Goal: Information Seeking & Learning: Find specific page/section

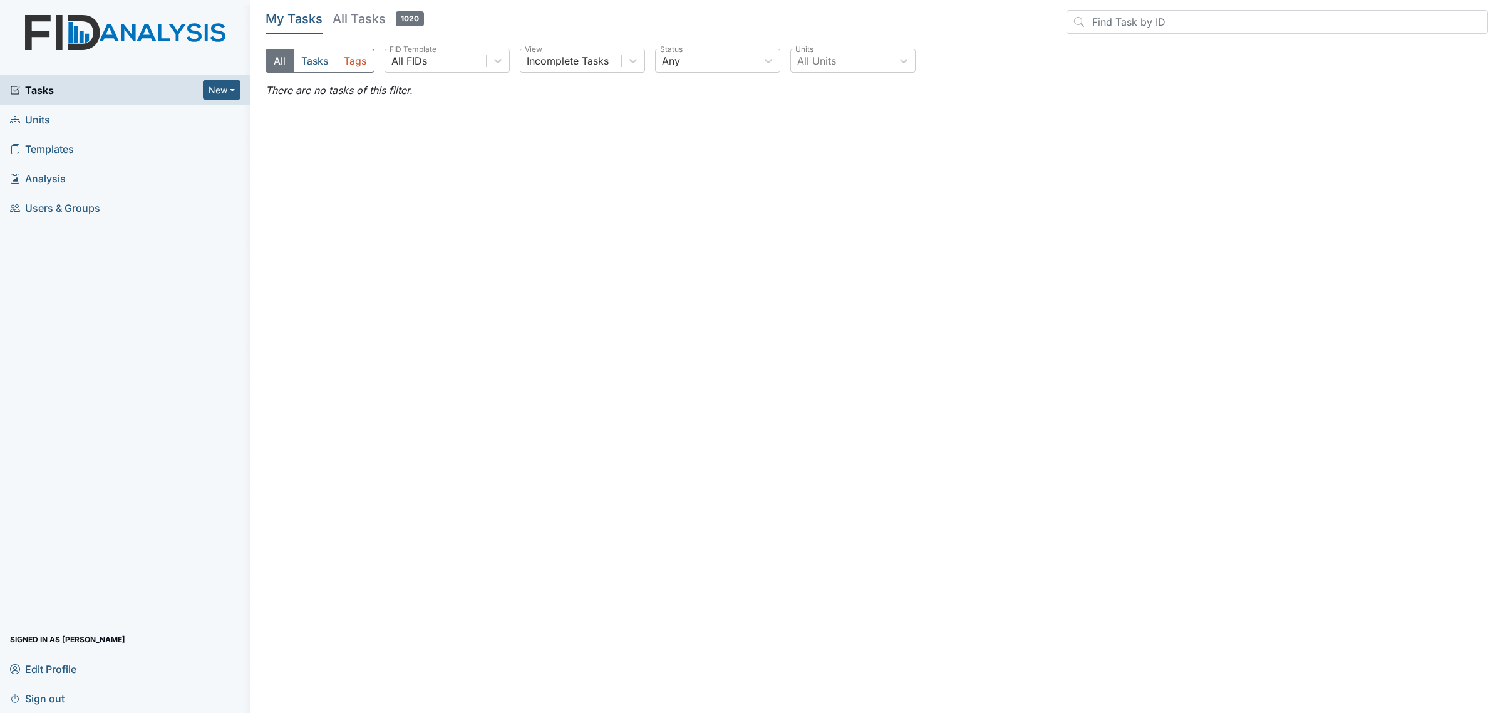
click at [360, 21] on h5 "All Tasks 1020" at bounding box center [378, 19] width 91 height 18
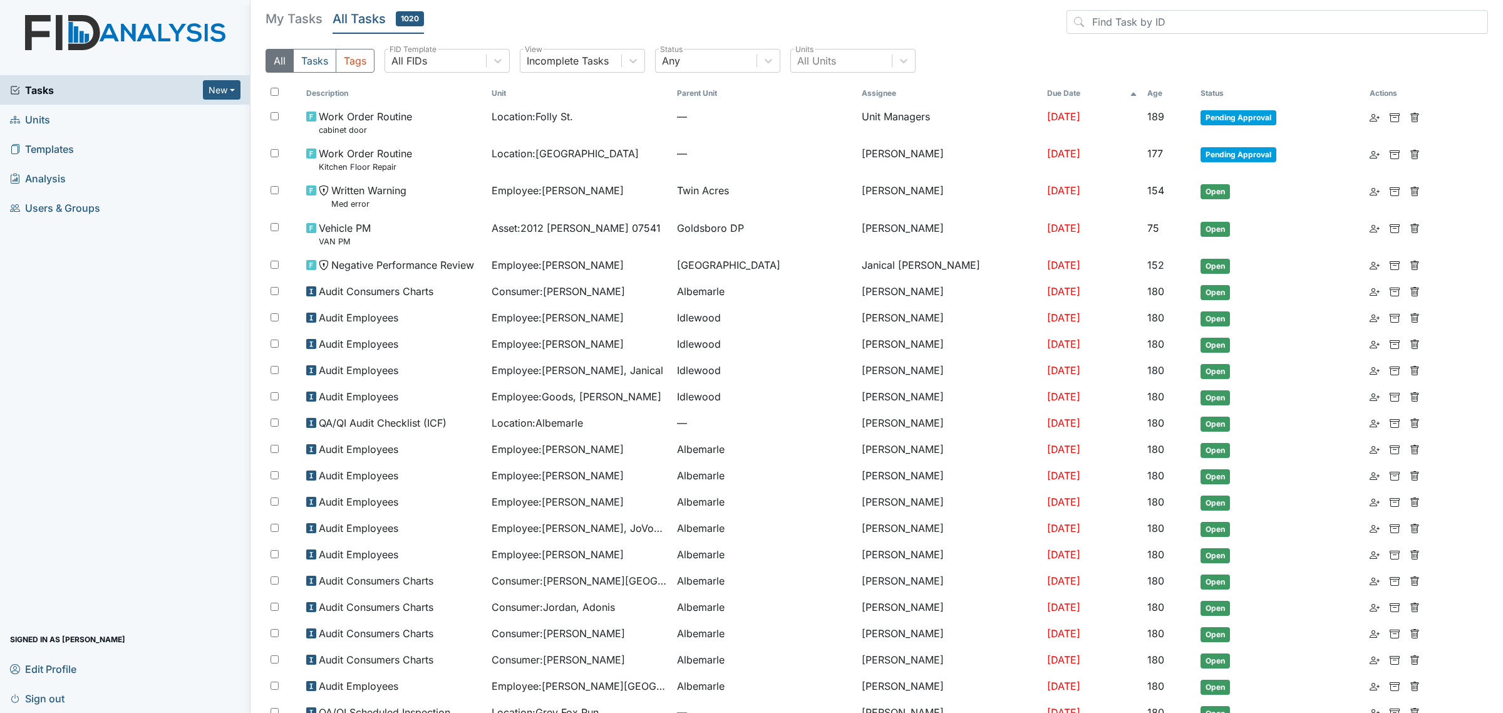
click at [50, 117] on link "Units" at bounding box center [125, 119] width 250 height 29
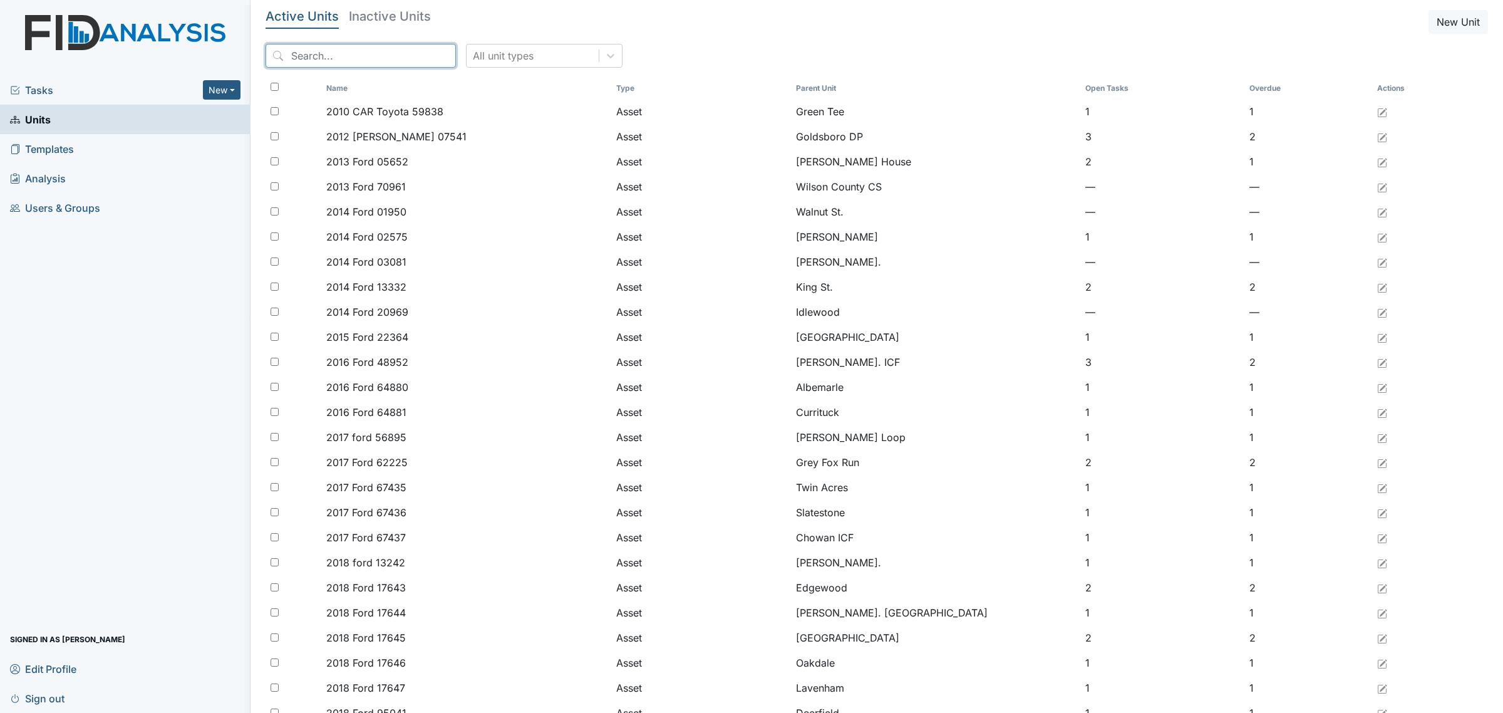
click at [373, 58] on input "search" at bounding box center [361, 56] width 190 height 24
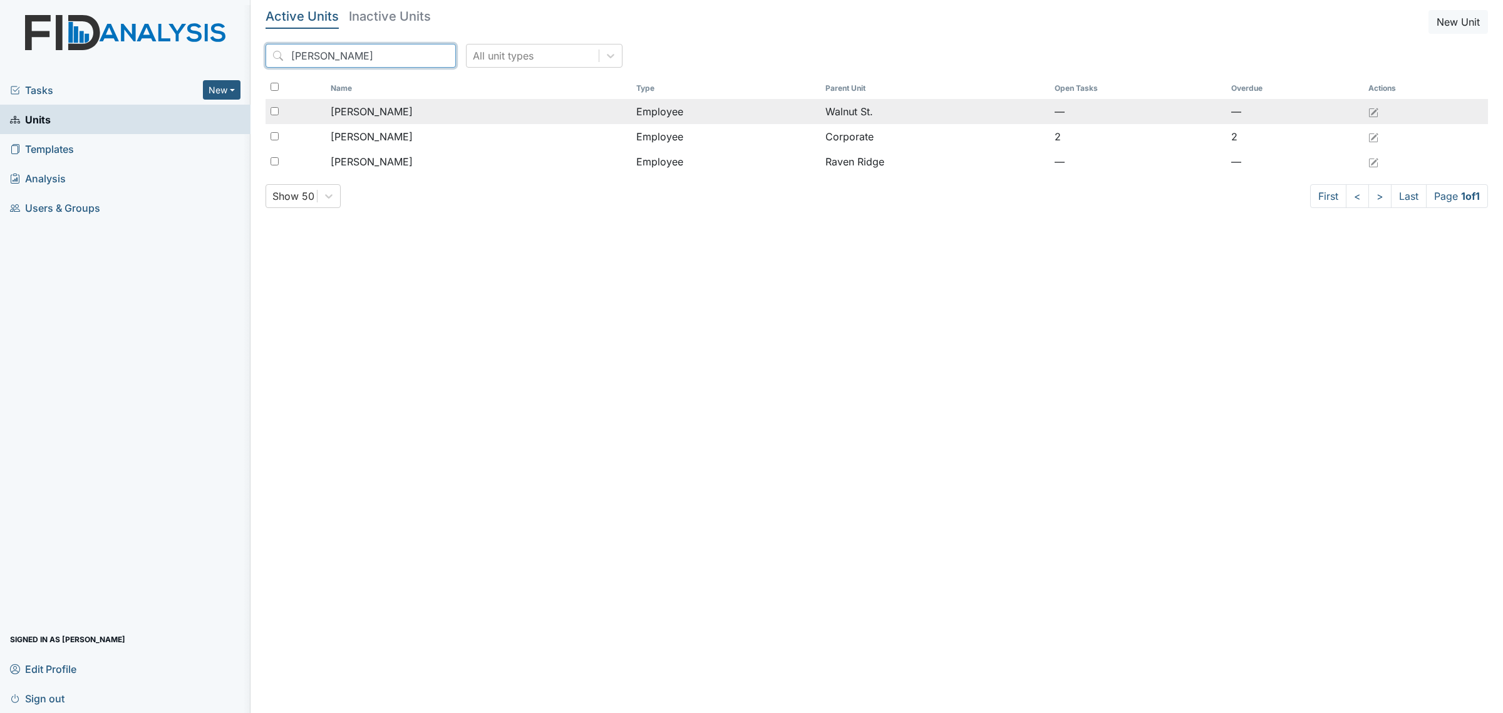
type input "[PERSON_NAME]"
click at [420, 105] on div "[PERSON_NAME]" at bounding box center [479, 111] width 296 height 15
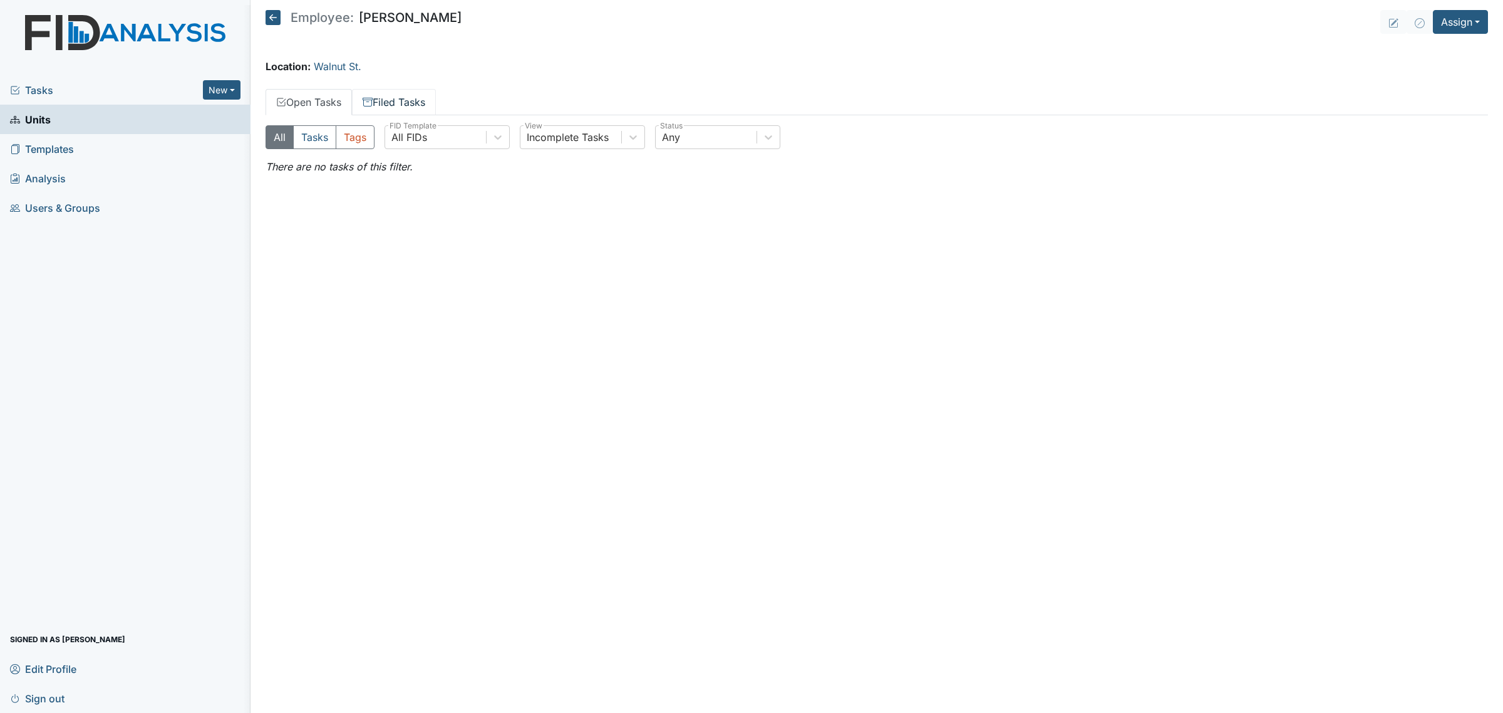
click at [412, 98] on link "Filed Tasks" at bounding box center [394, 102] width 84 height 26
click at [267, 16] on icon at bounding box center [273, 17] width 15 height 15
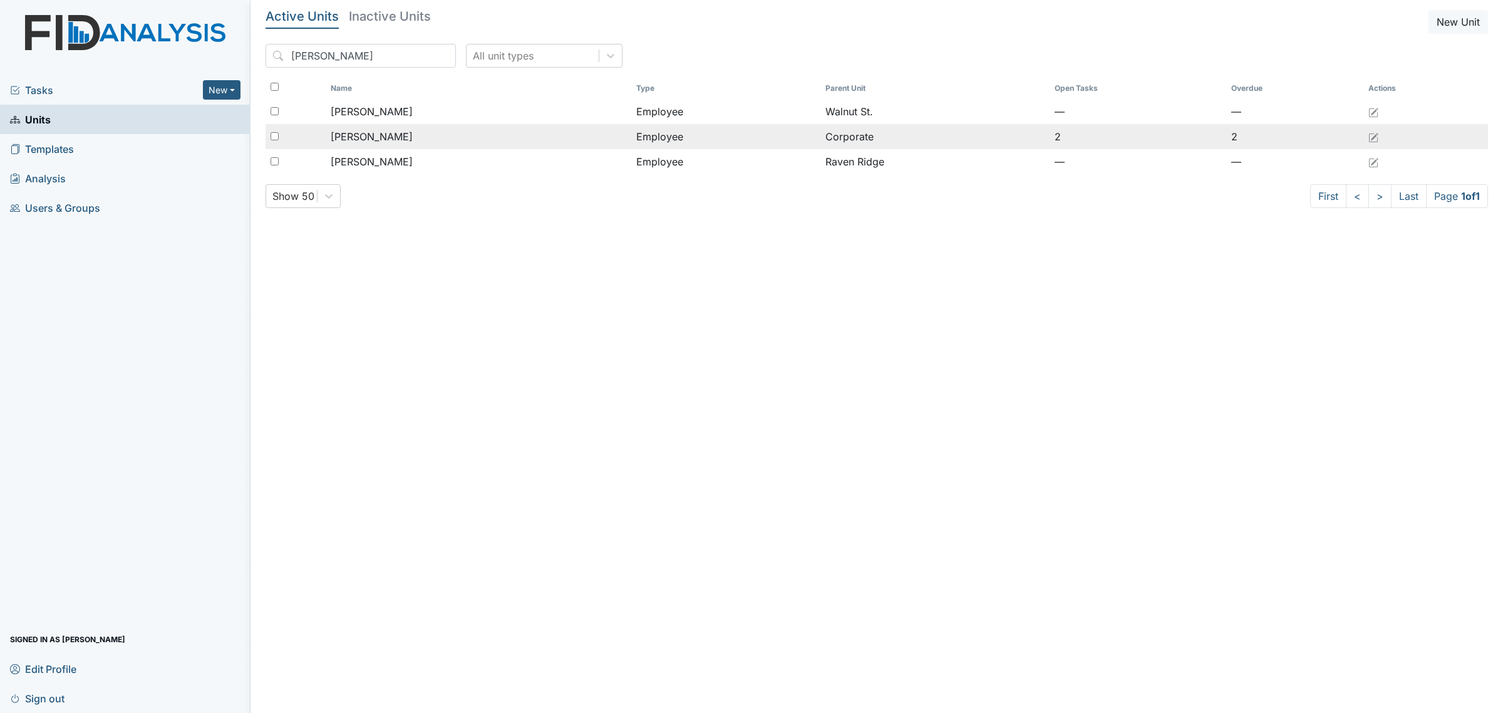
click at [471, 132] on div "[PERSON_NAME]" at bounding box center [479, 136] width 296 height 15
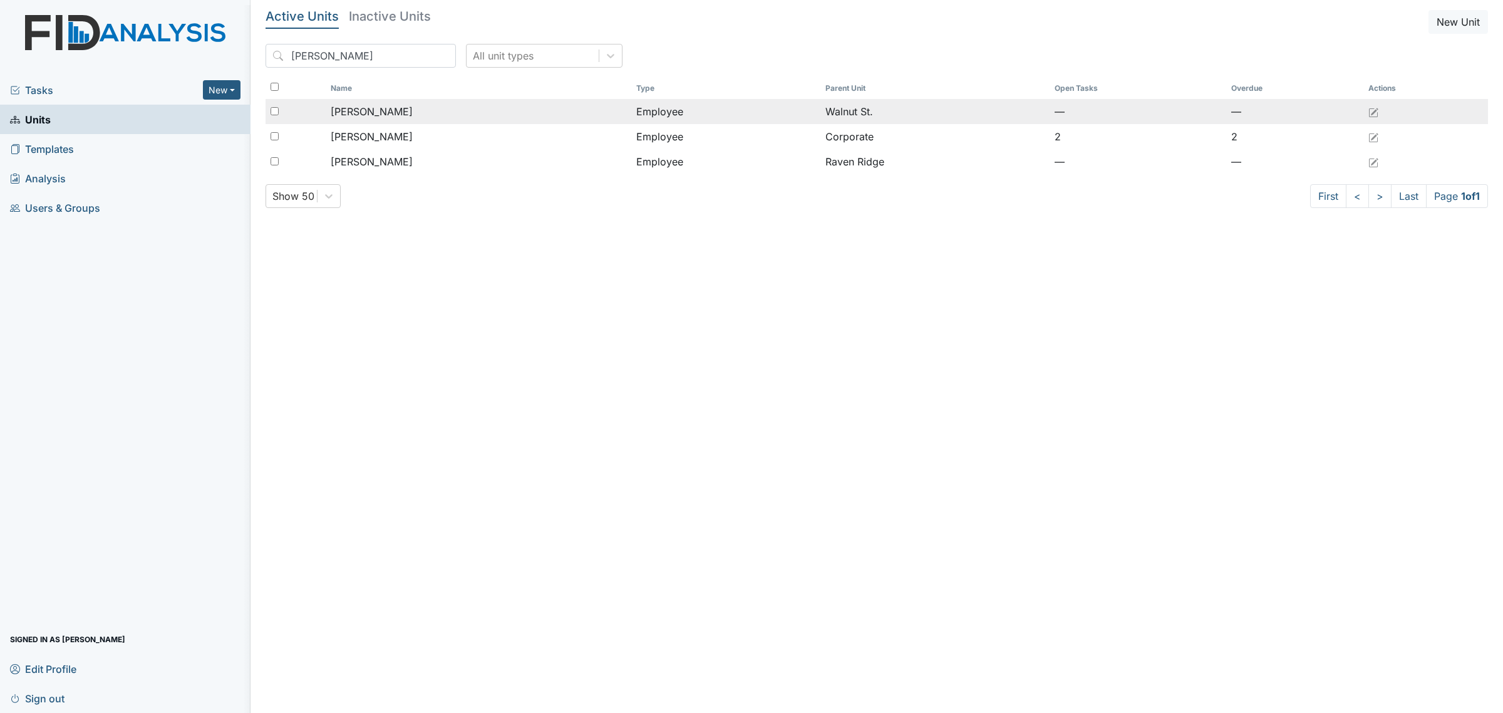
click at [411, 105] on div "[PERSON_NAME]" at bounding box center [479, 111] width 296 height 15
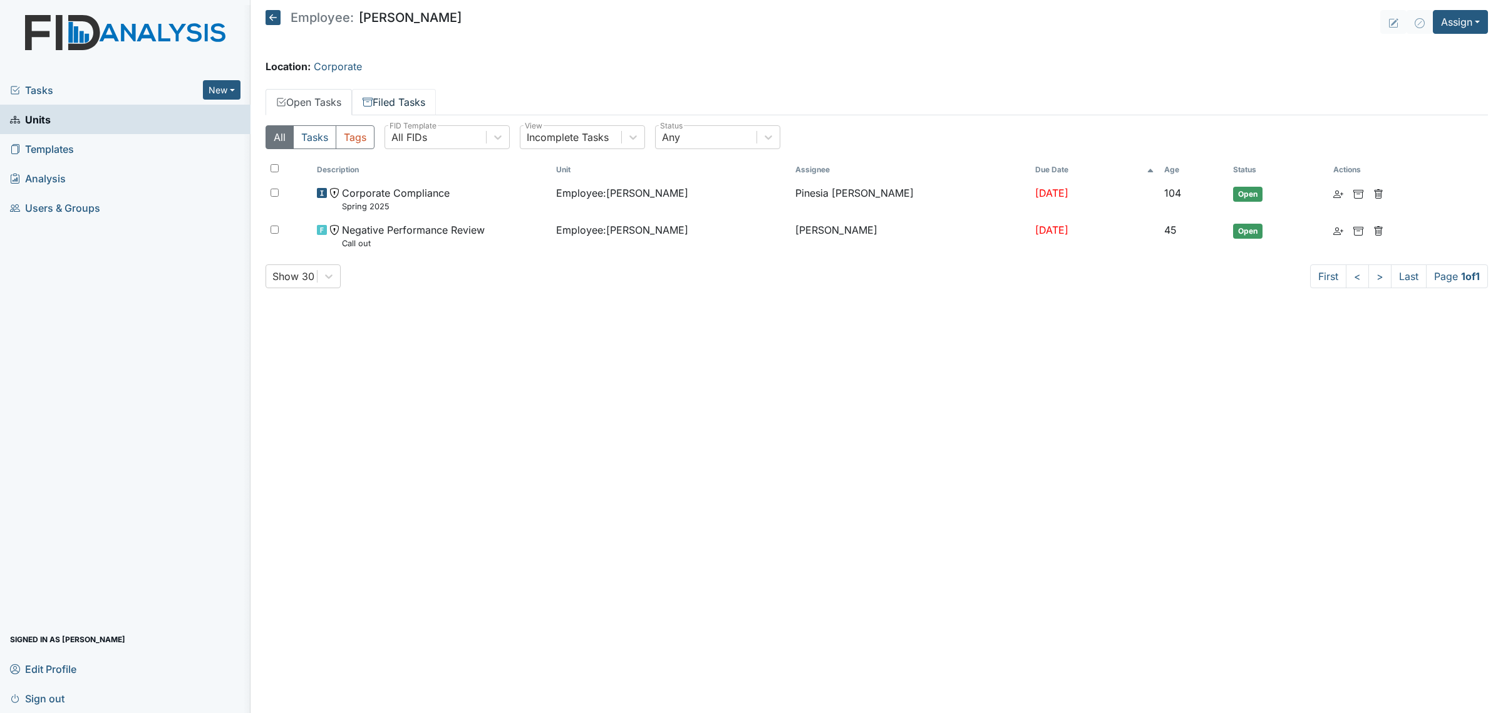
click at [395, 110] on link "Filed Tasks" at bounding box center [394, 102] width 84 height 26
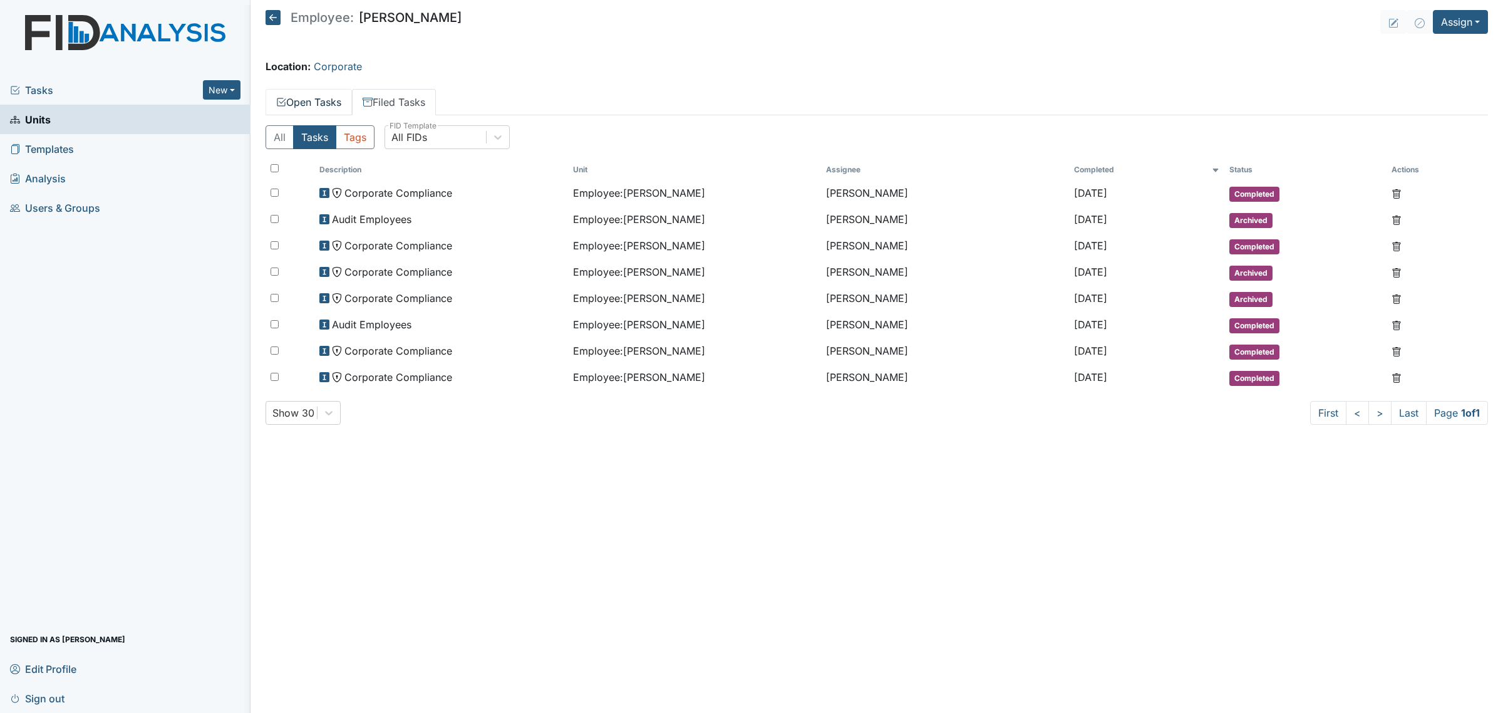
click at [326, 111] on link "Open Tasks" at bounding box center [309, 102] width 86 height 26
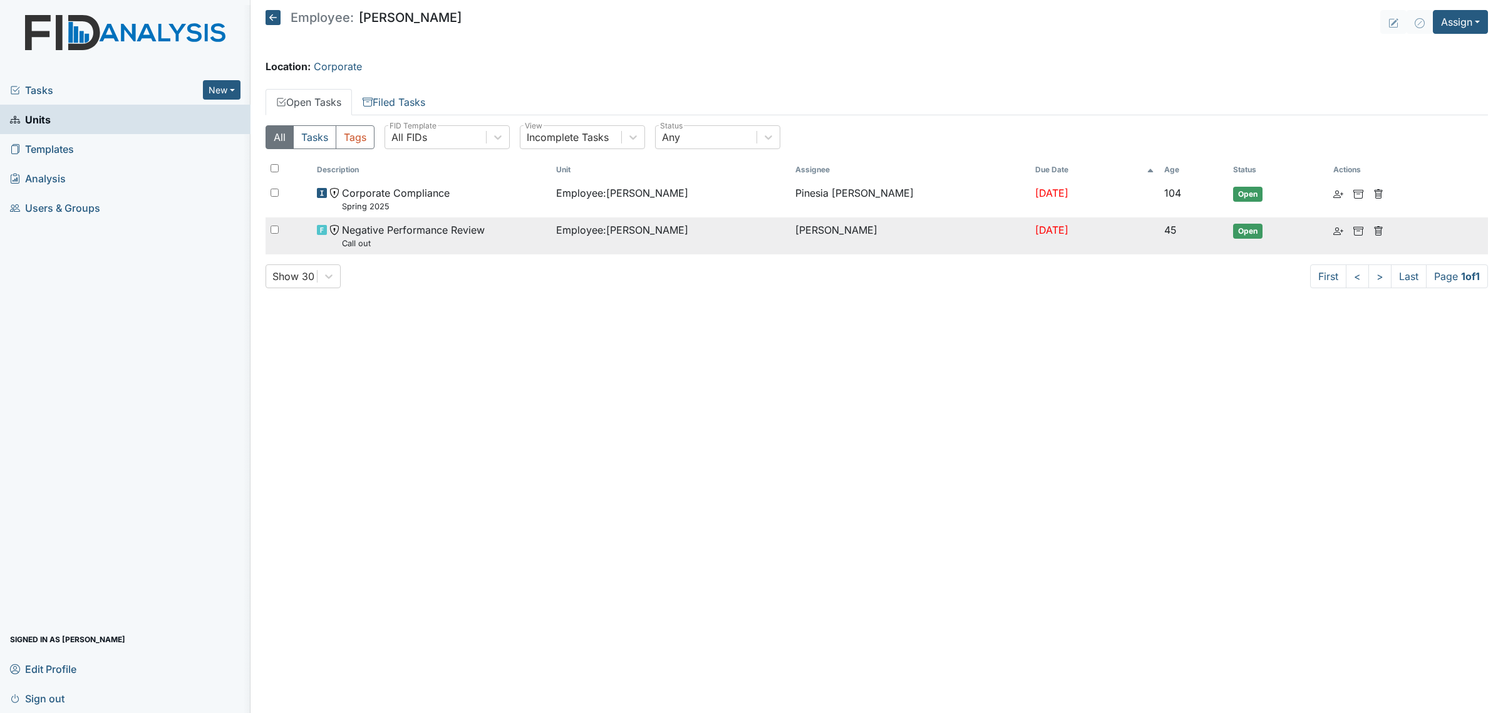
click at [465, 239] on small "Call out" at bounding box center [413, 243] width 143 height 12
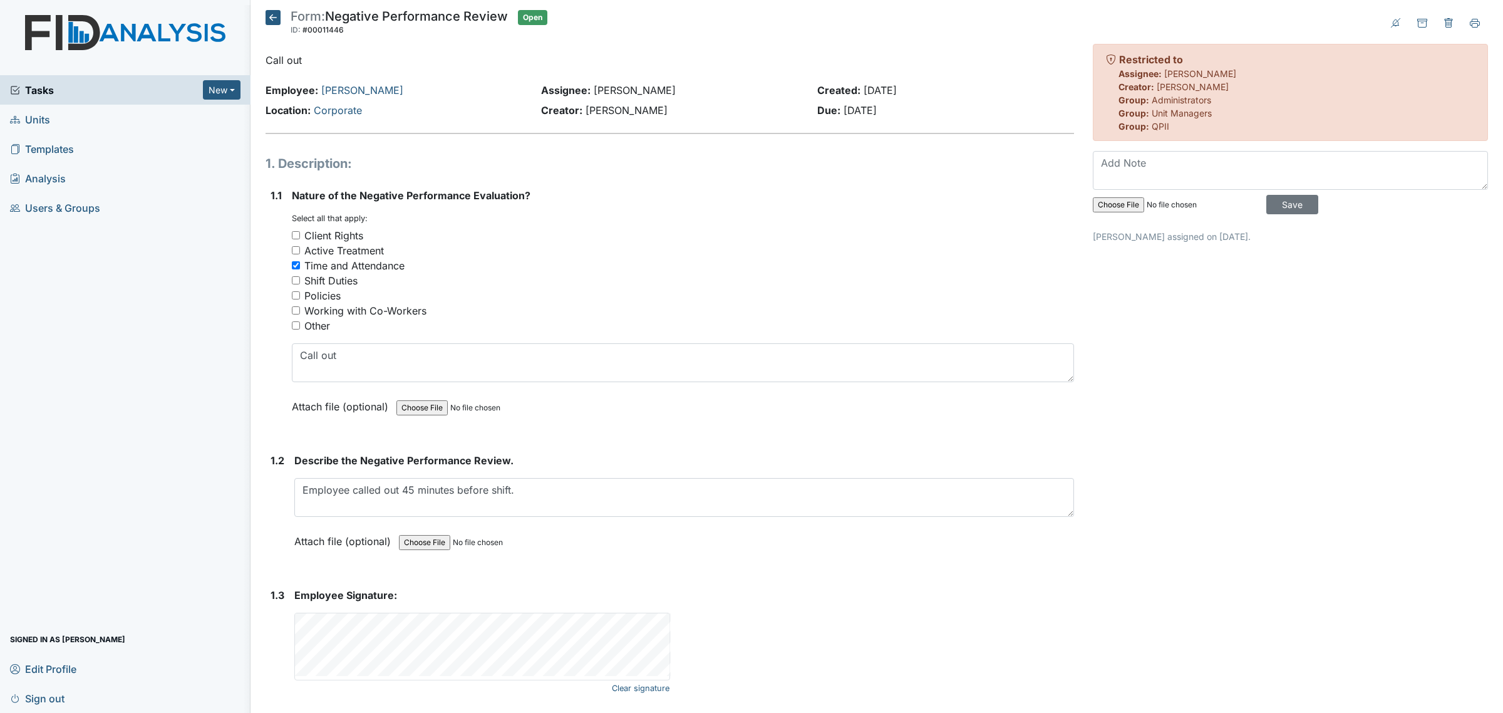
click at [269, 16] on icon at bounding box center [273, 17] width 15 height 15
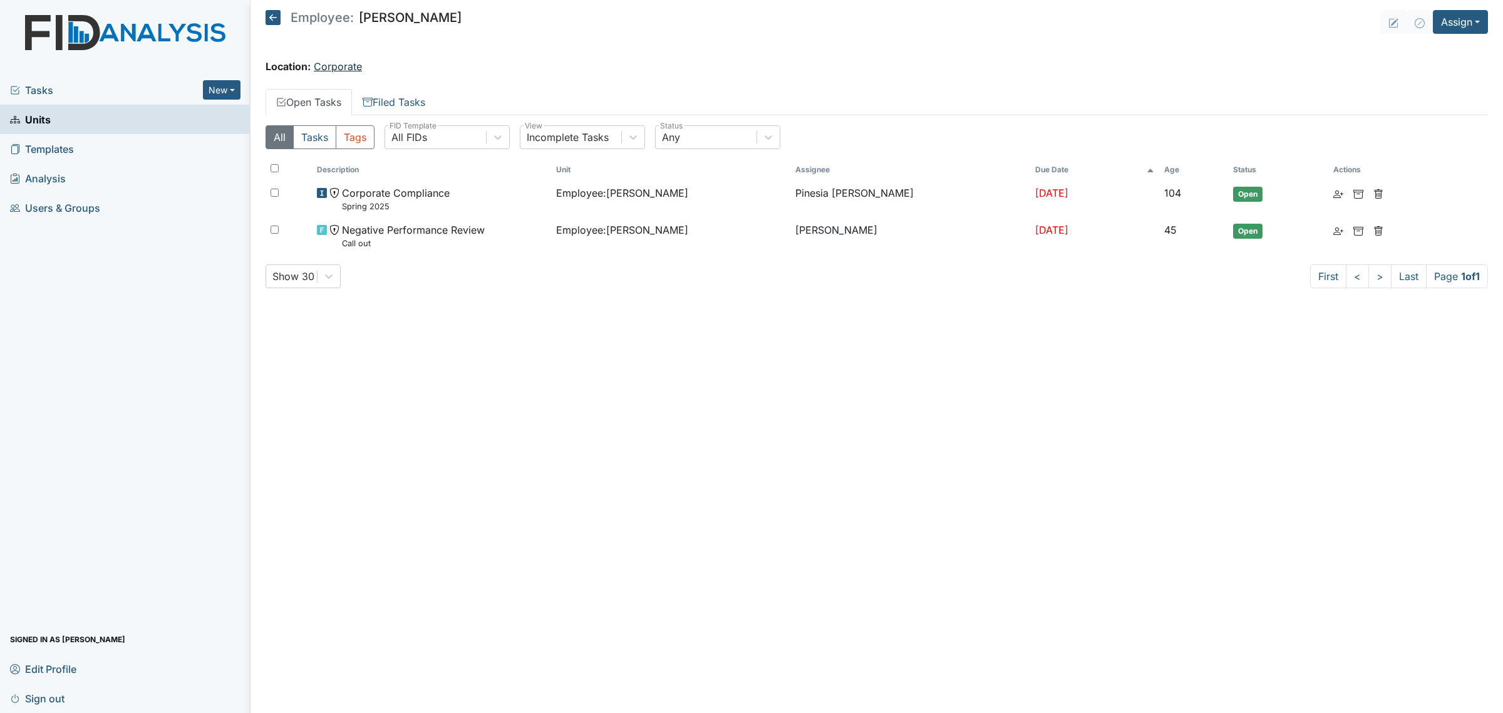
click at [339, 69] on link "Corporate" at bounding box center [338, 66] width 48 height 13
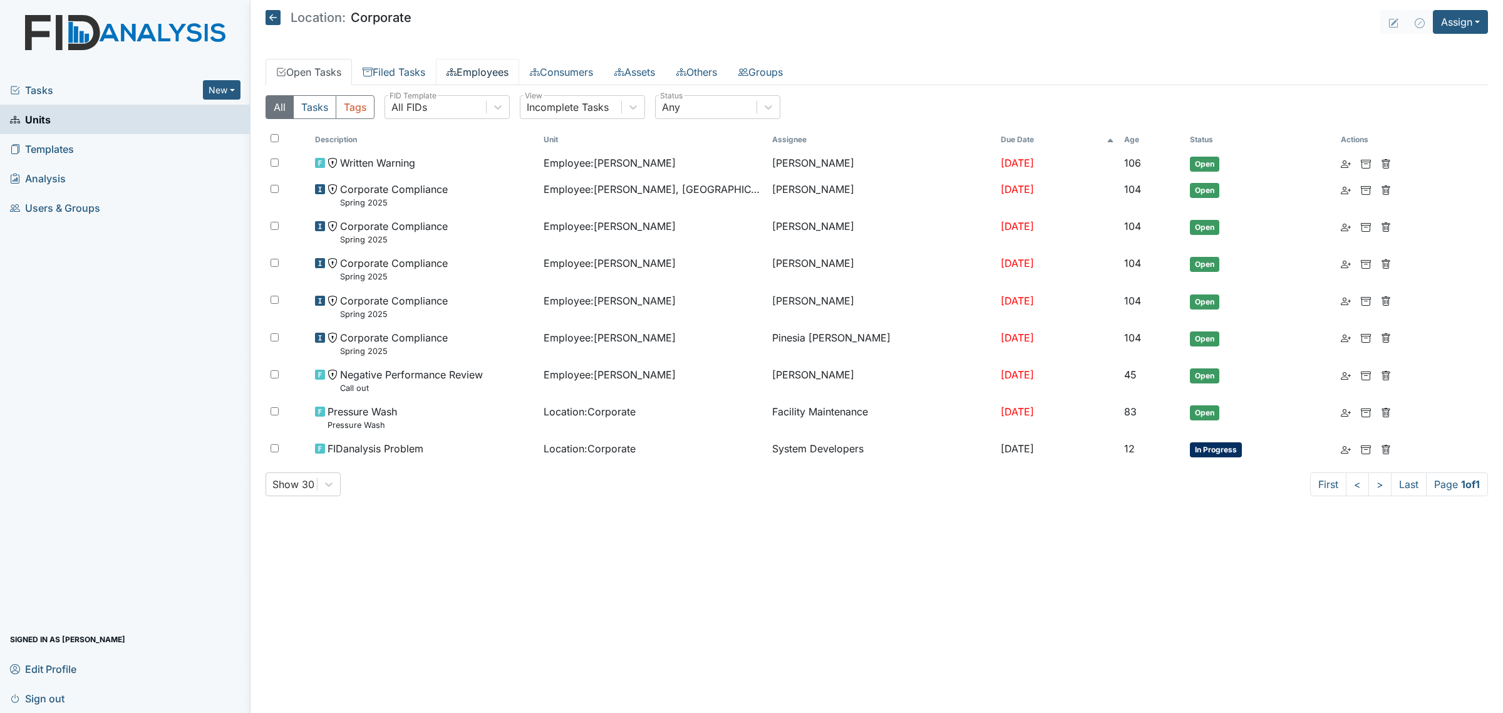
click at [470, 76] on link "Employees" at bounding box center [477, 72] width 83 height 26
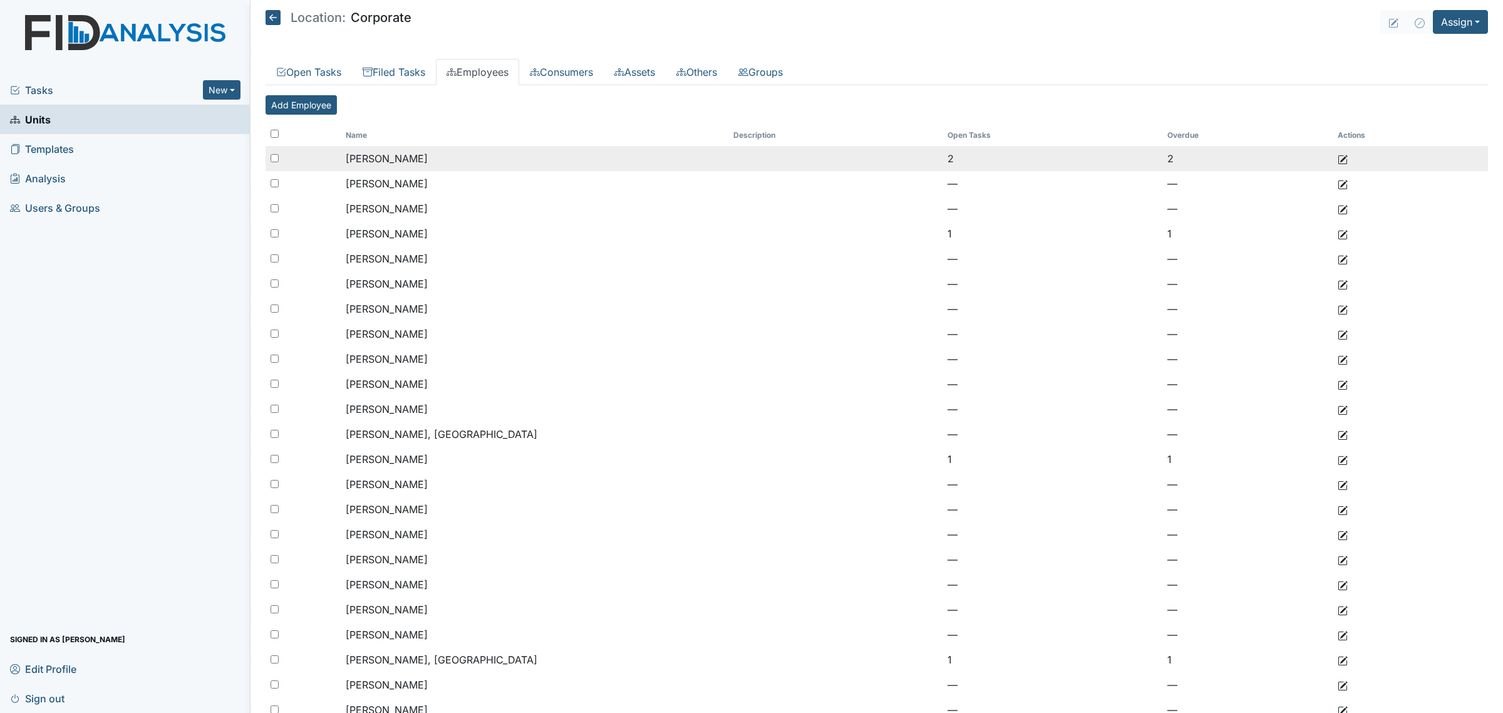
click at [449, 155] on td "[PERSON_NAME]" at bounding box center [535, 158] width 388 height 25
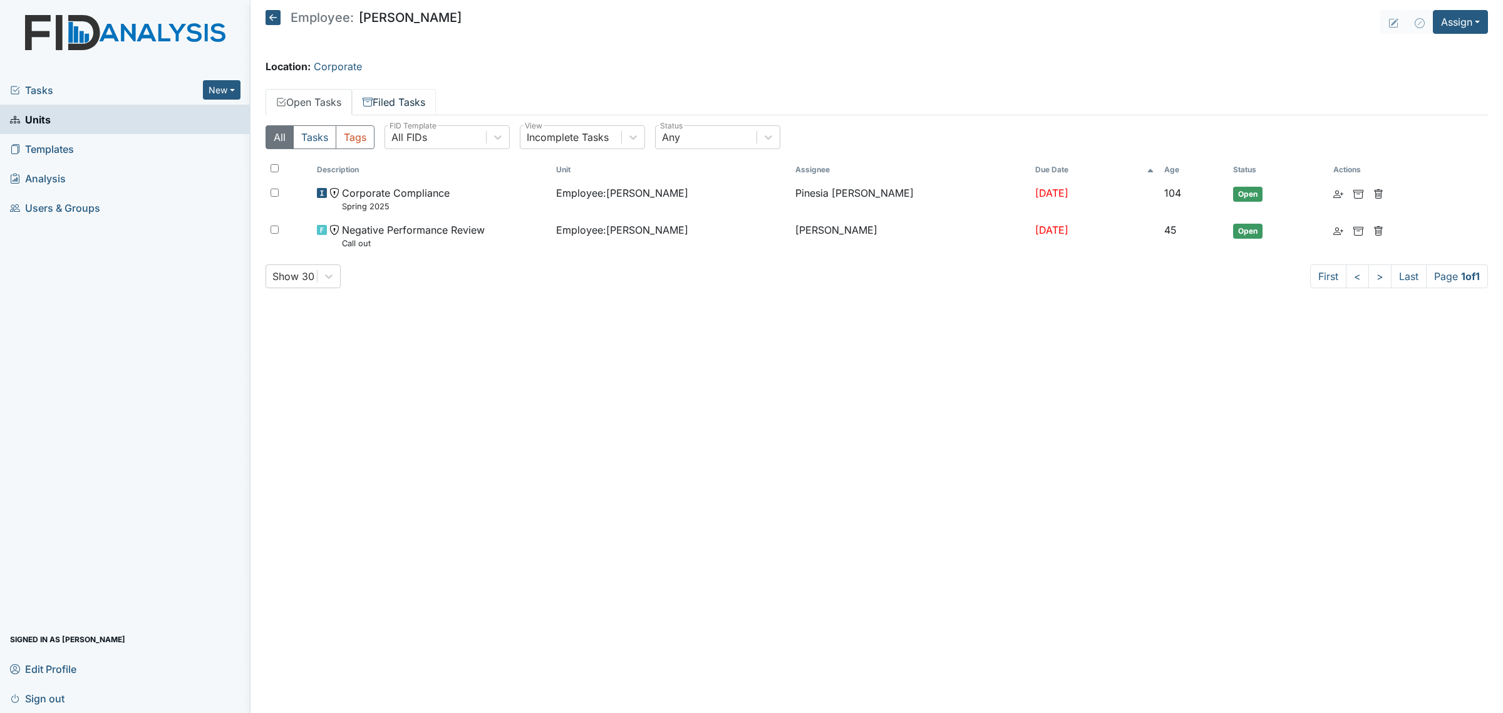
click at [409, 105] on link "Filed Tasks" at bounding box center [394, 102] width 84 height 26
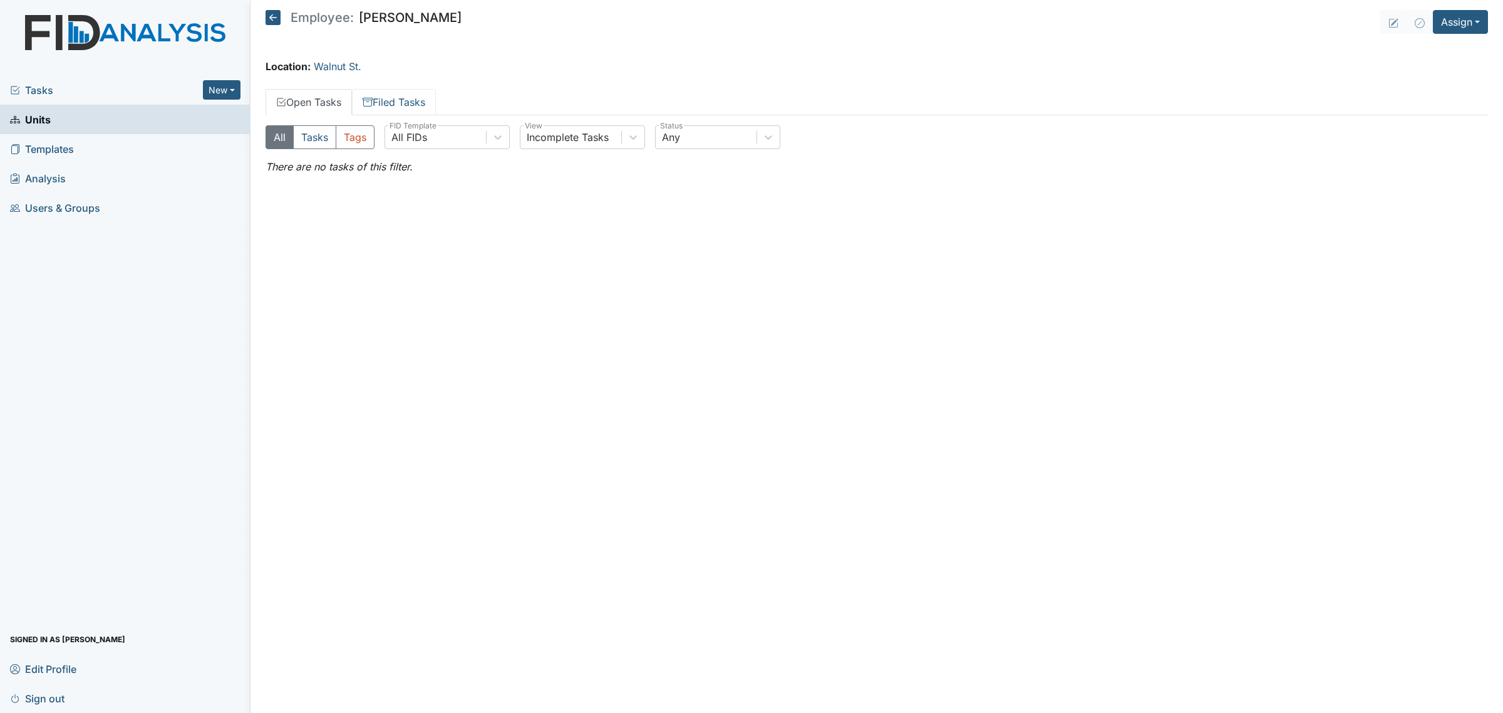
click at [411, 105] on link "Filed Tasks" at bounding box center [394, 102] width 84 height 26
click at [271, 13] on icon at bounding box center [273, 17] width 15 height 15
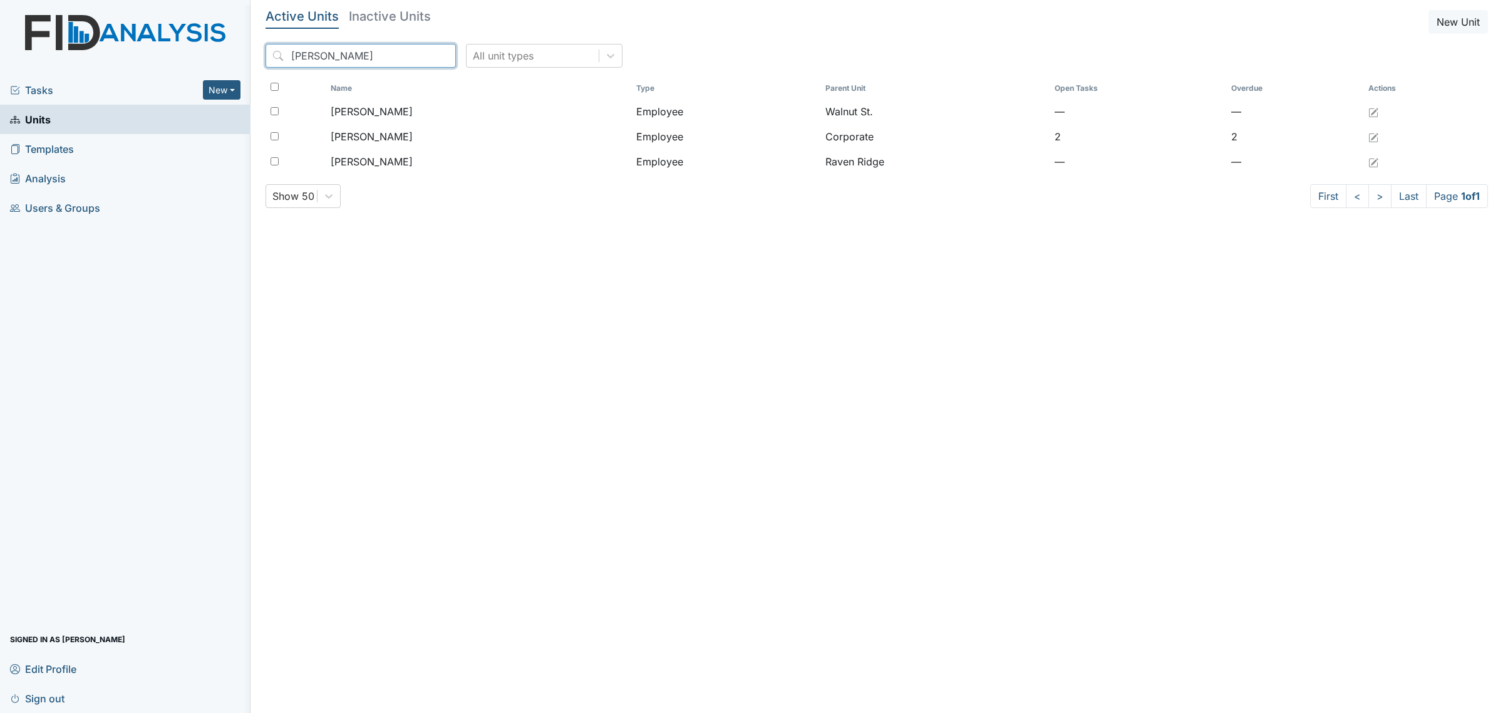
click at [333, 51] on input "[PERSON_NAME]" at bounding box center [361, 56] width 190 height 24
click at [333, 51] on input "atkin" at bounding box center [361, 56] width 190 height 24
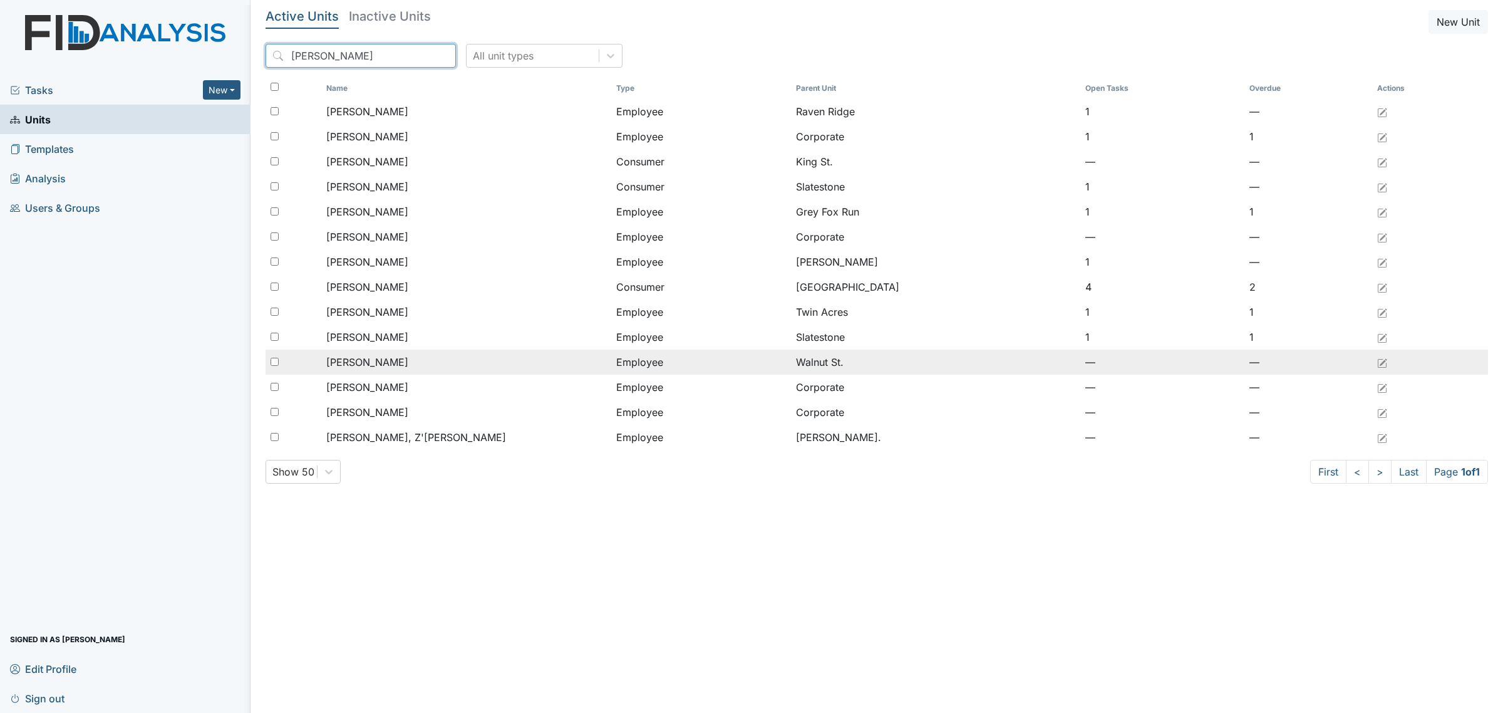
type input "[PERSON_NAME]"
click at [467, 358] on div "Smith, Renee" at bounding box center [466, 361] width 280 height 15
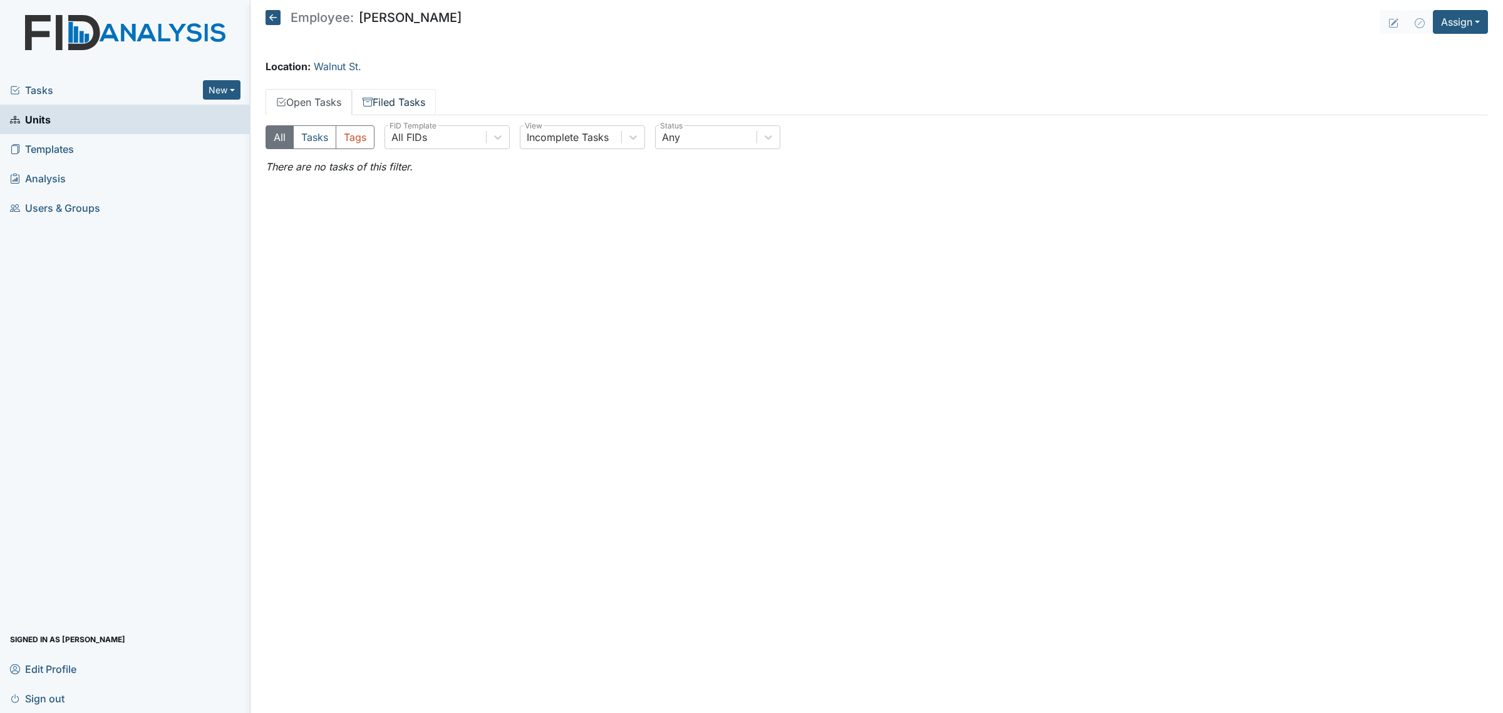
click at [405, 103] on link "Filed Tasks" at bounding box center [394, 102] width 84 height 26
click at [268, 18] on icon at bounding box center [273, 17] width 15 height 15
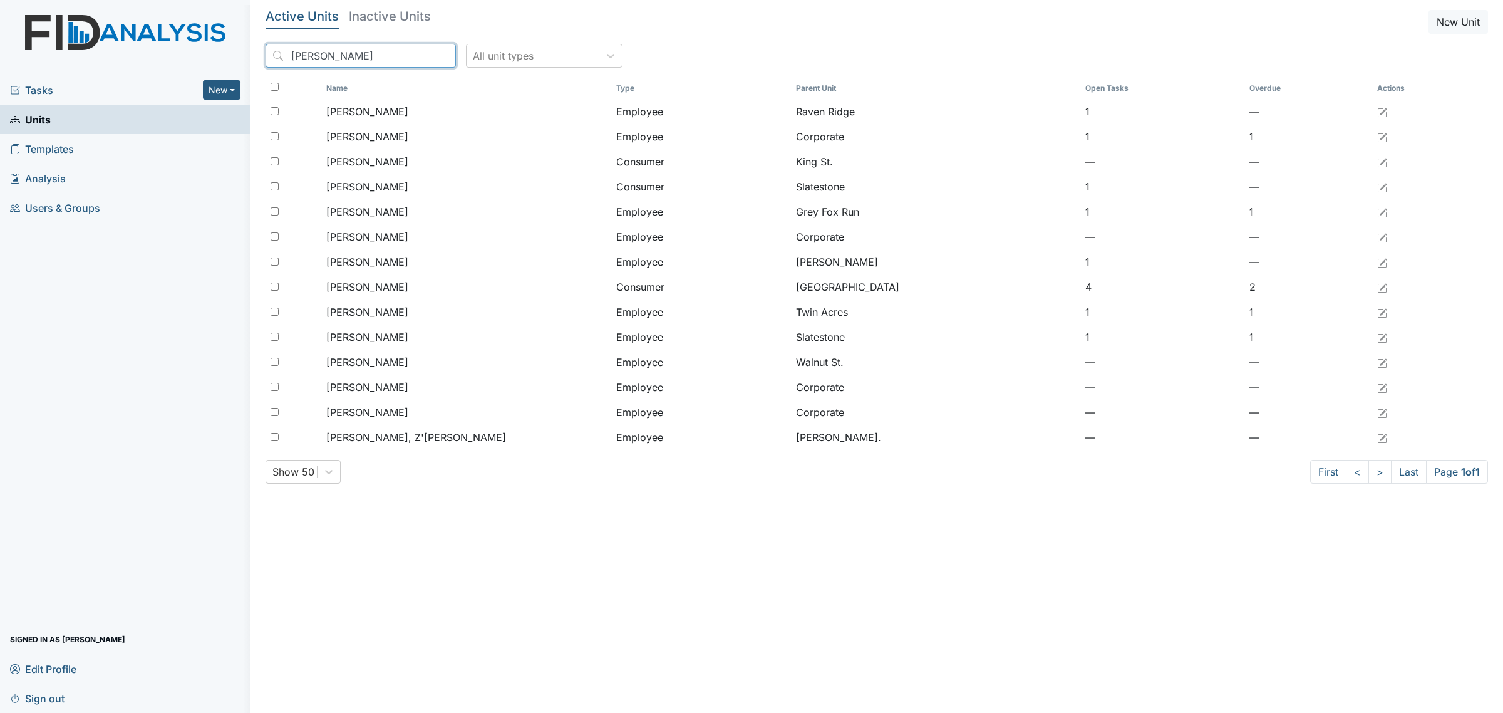
click at [364, 48] on input "[PERSON_NAME]" at bounding box center [361, 56] width 190 height 24
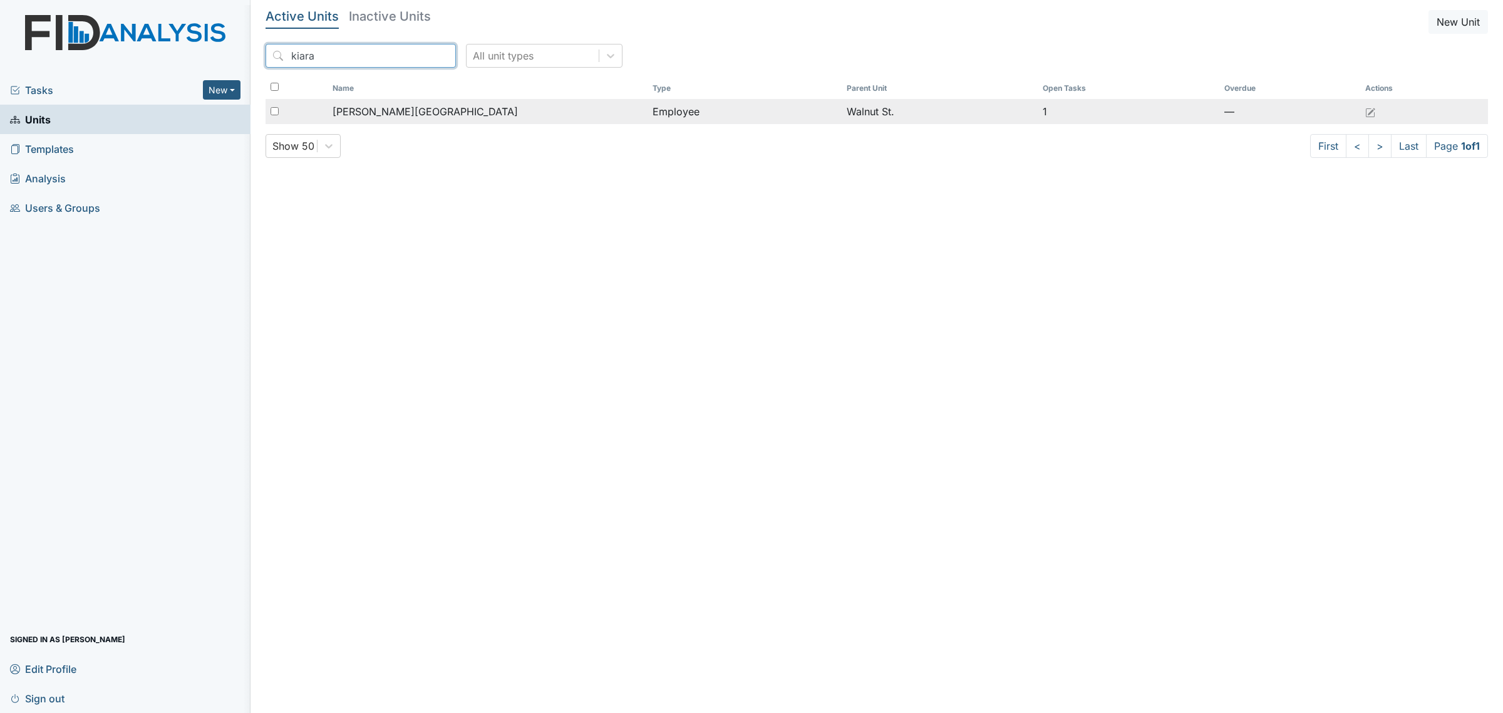
type input "kiara"
click at [398, 110] on div "[PERSON_NAME][GEOGRAPHIC_DATA]" at bounding box center [488, 111] width 310 height 15
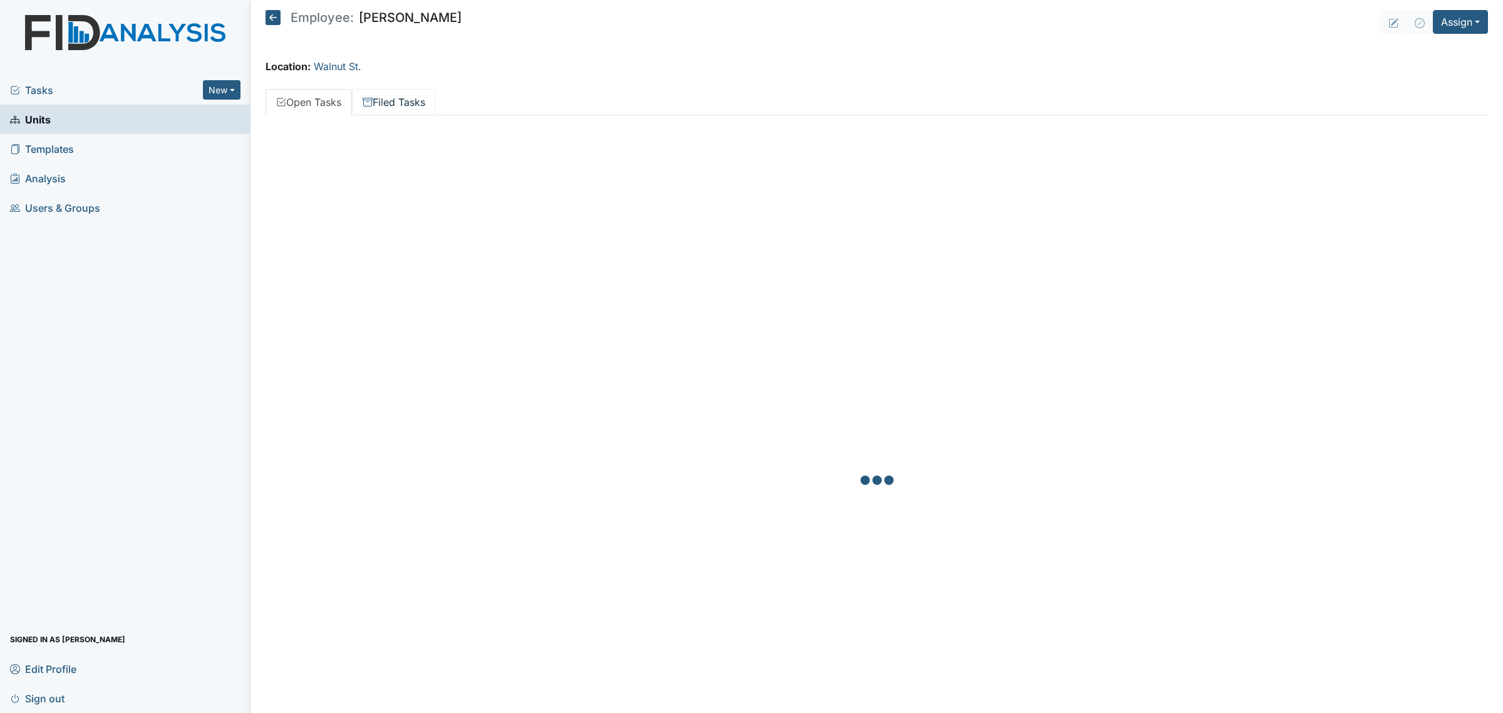
click at [411, 105] on link "Filed Tasks" at bounding box center [394, 102] width 84 height 26
click at [331, 95] on link "Open Tasks" at bounding box center [309, 102] width 86 height 26
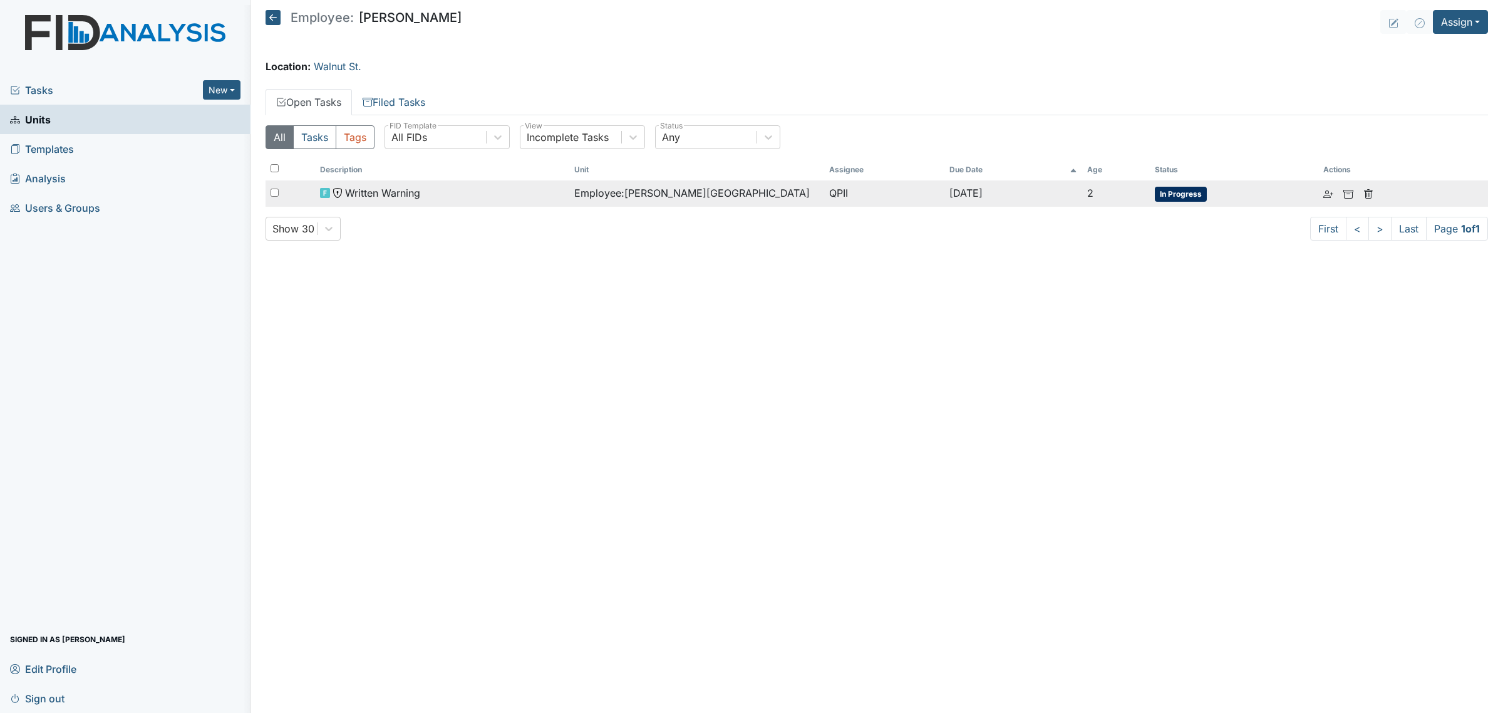
click at [665, 193] on span "Employee : Allen, Kiara" at bounding box center [691, 192] width 235 height 15
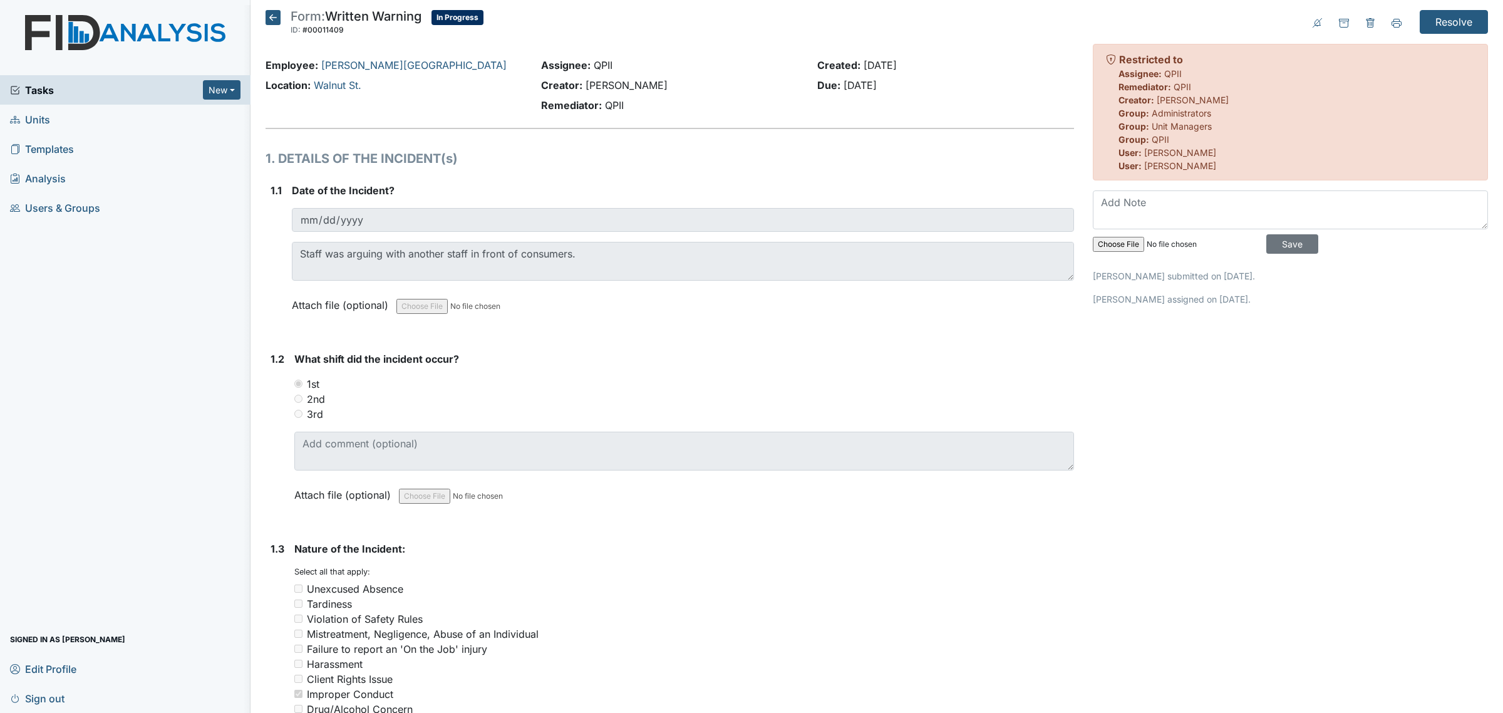
click at [273, 21] on icon at bounding box center [273, 17] width 15 height 15
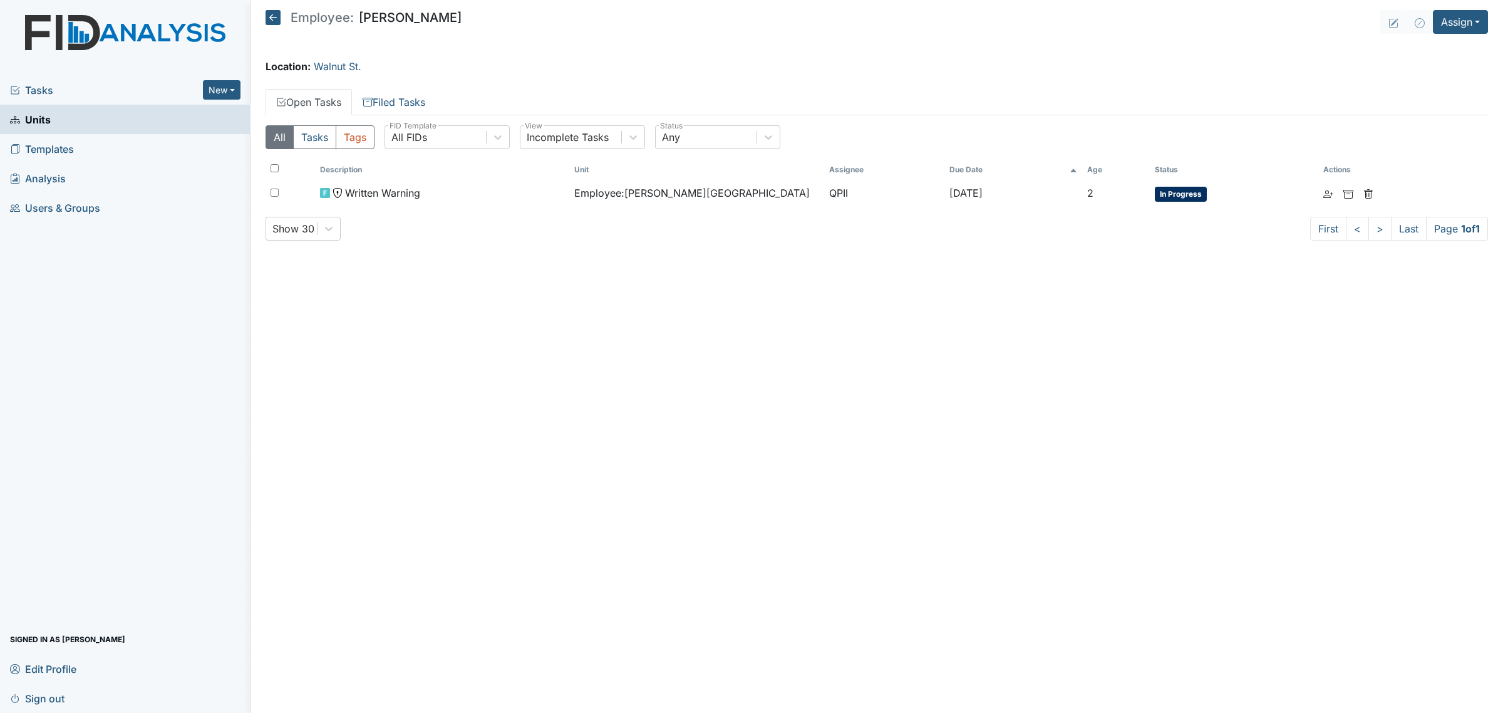
click at [280, 14] on icon at bounding box center [273, 17] width 15 height 15
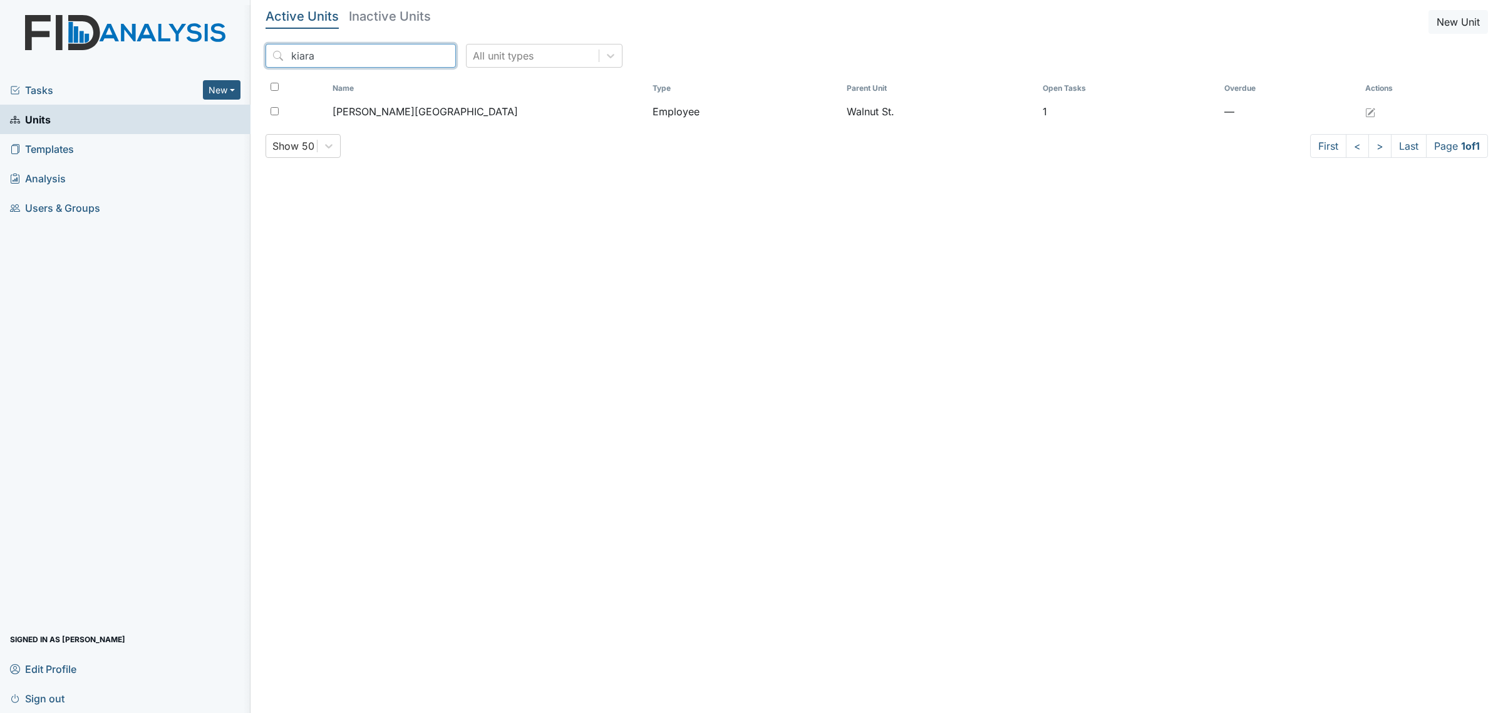
click at [353, 61] on input "kiara" at bounding box center [361, 56] width 190 height 24
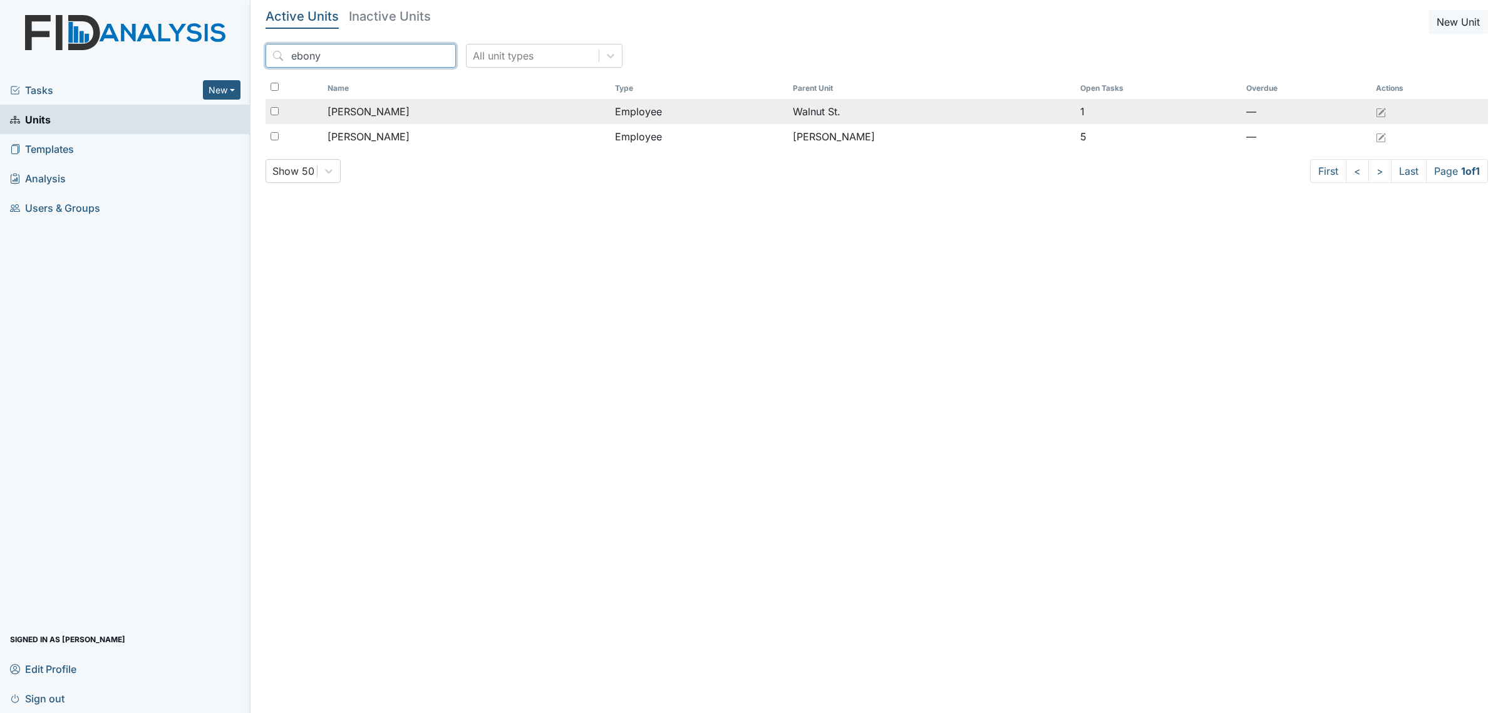
type input "ebony"
click at [433, 118] on div "[PERSON_NAME]" at bounding box center [466, 111] width 277 height 15
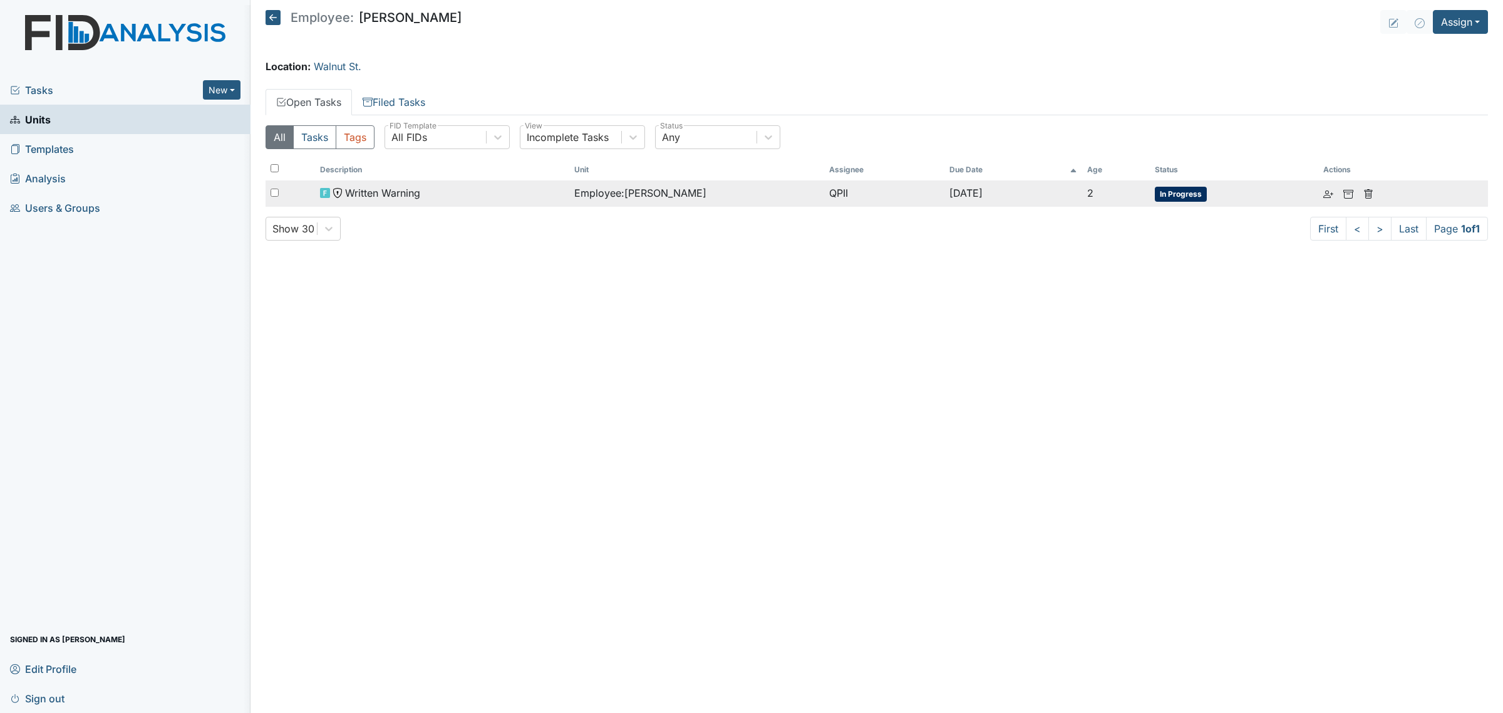
click at [783, 195] on div "Employee : [PERSON_NAME]" at bounding box center [696, 192] width 245 height 15
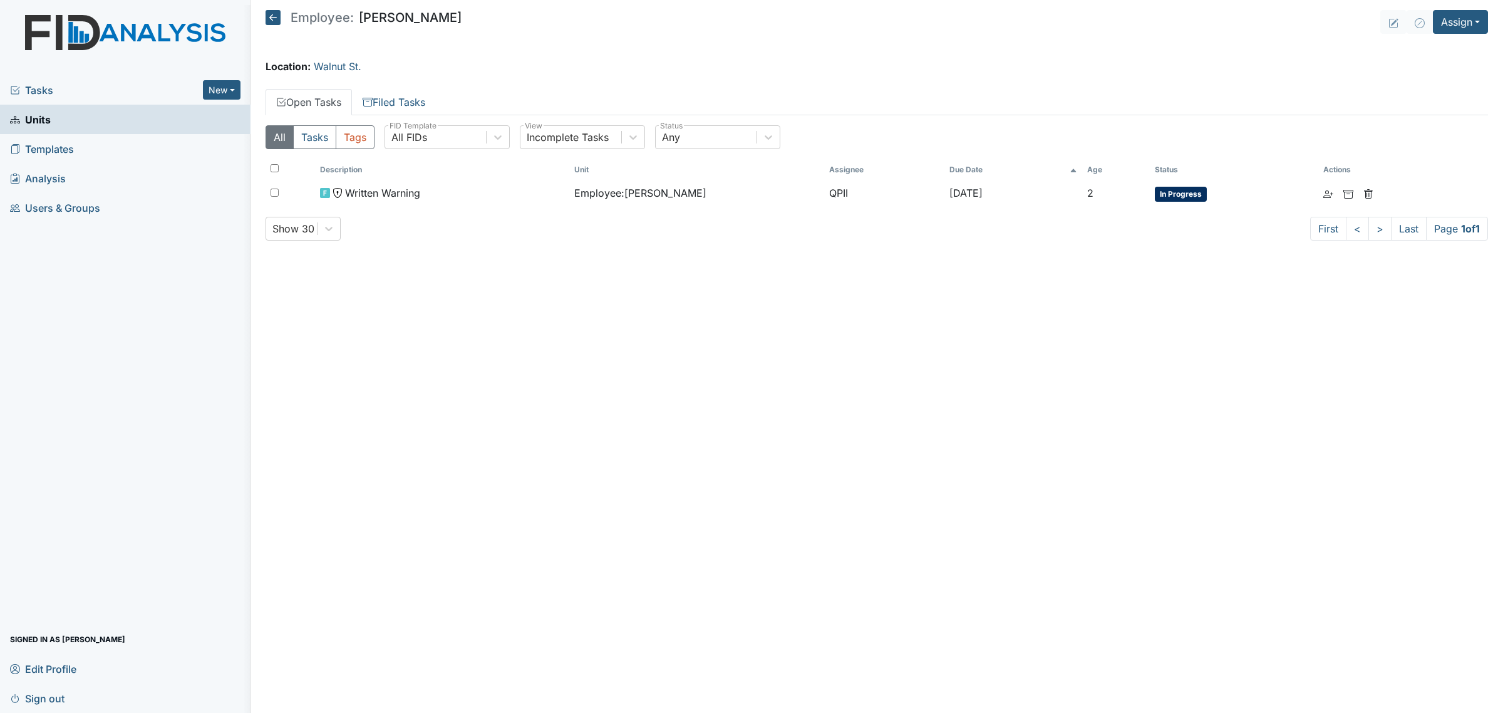
click at [263, 16] on main "Employee: [PERSON_NAME] Assign Assign Form Assign Inspection Assign Document As…" at bounding box center [876, 356] width 1252 height 713
click at [268, 16] on main "Employee: [PERSON_NAME] Assign Assign Form Assign Inspection Assign Document As…" at bounding box center [876, 356] width 1252 height 713
click at [271, 16] on icon at bounding box center [273, 17] width 15 height 15
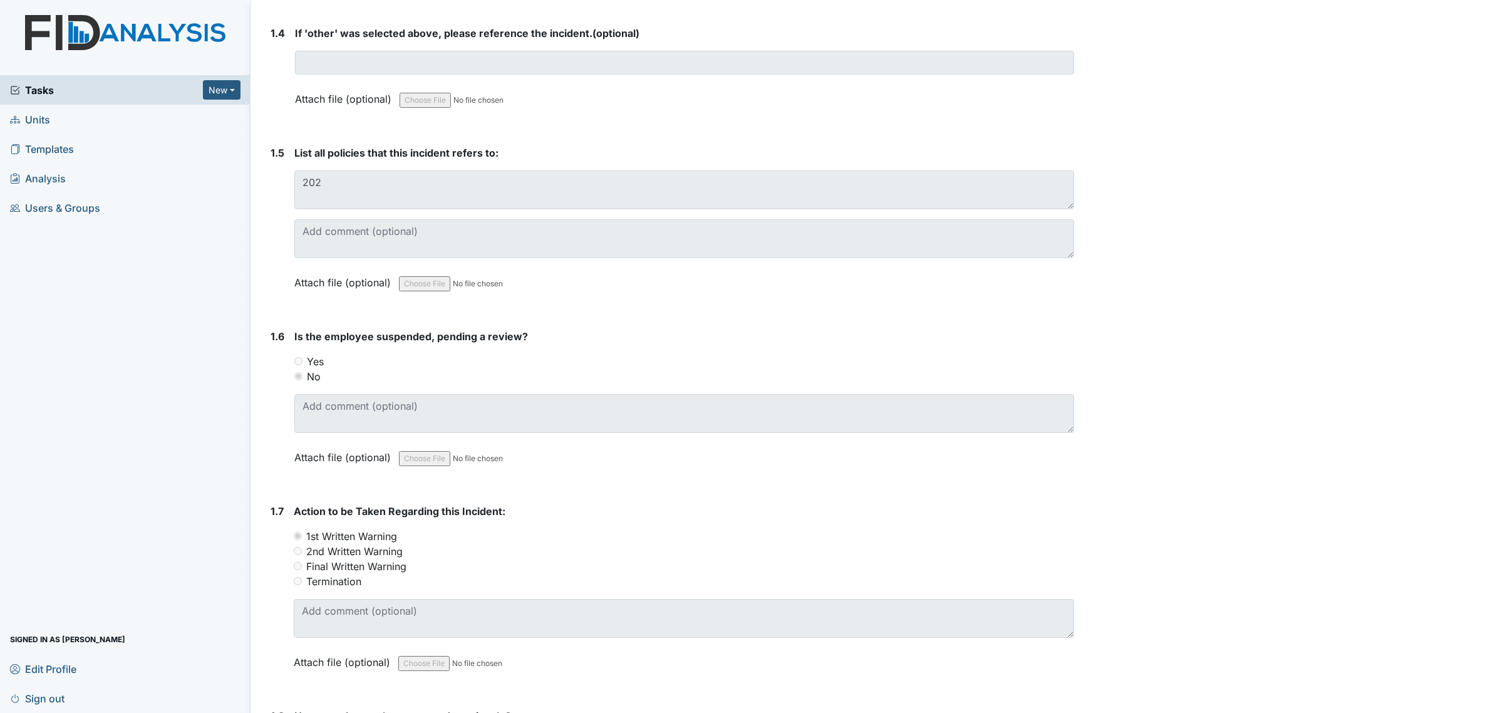
scroll to position [509, 0]
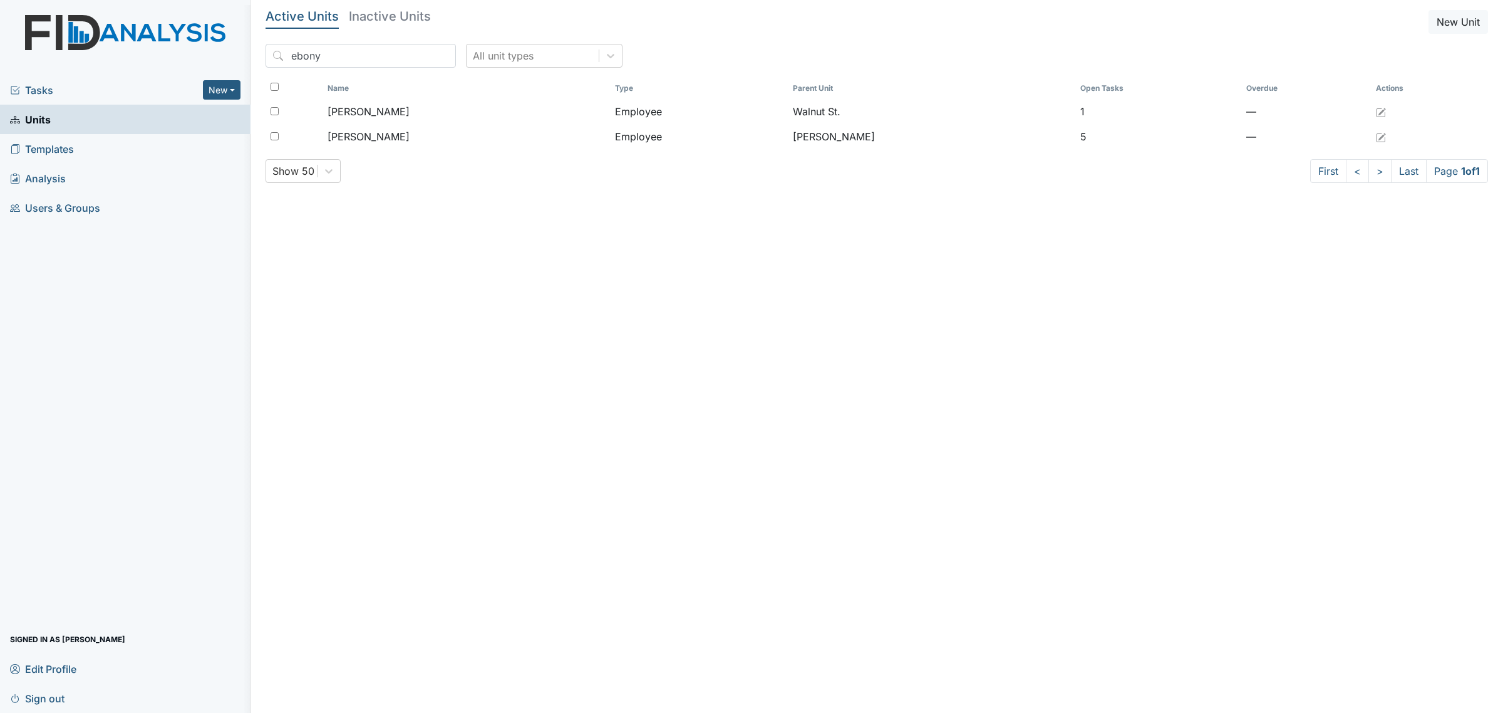
click at [720, 28] on header "Active Units Inactive Units New Unit" at bounding box center [877, 22] width 1222 height 24
click at [338, 60] on input "ebony" at bounding box center [361, 56] width 190 height 24
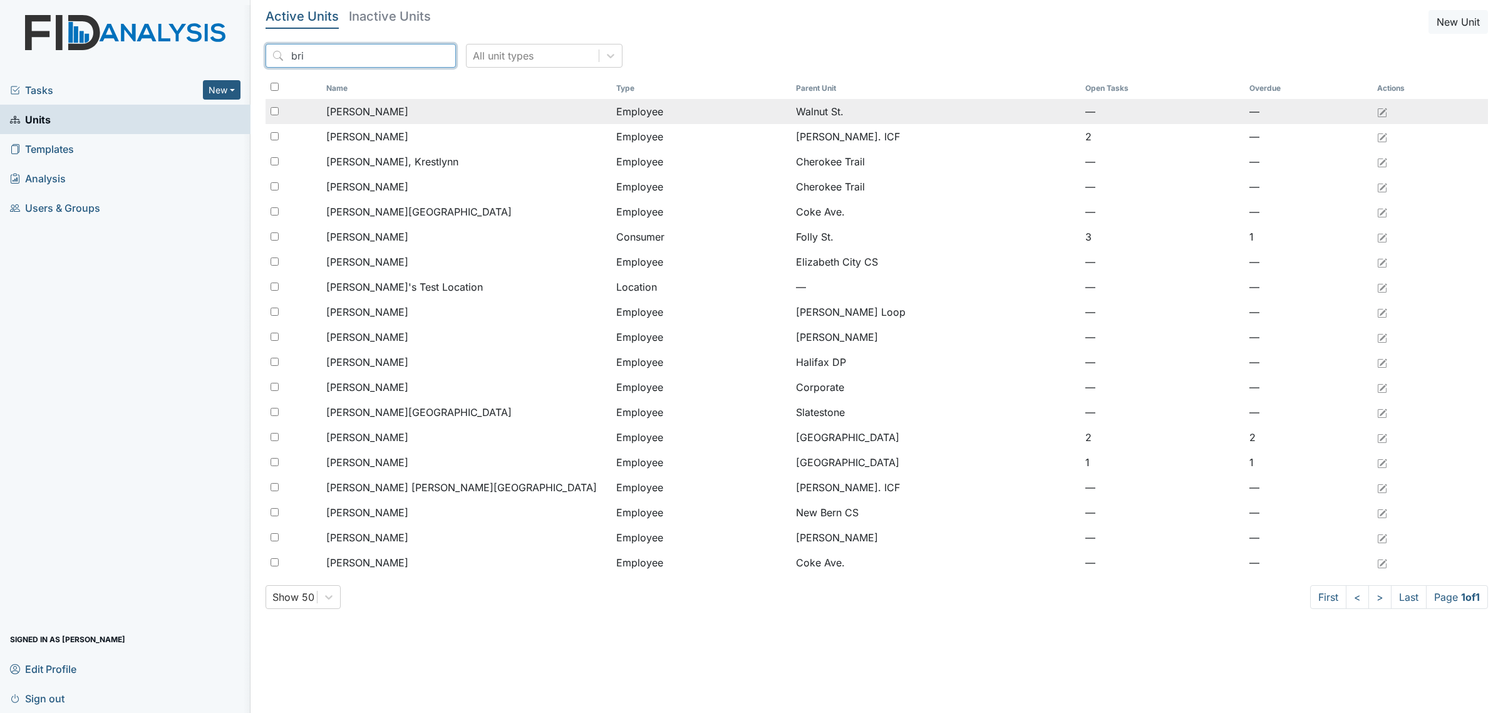
type input "bri"
click at [412, 111] on div "Atkinson, Brittny" at bounding box center [466, 111] width 280 height 15
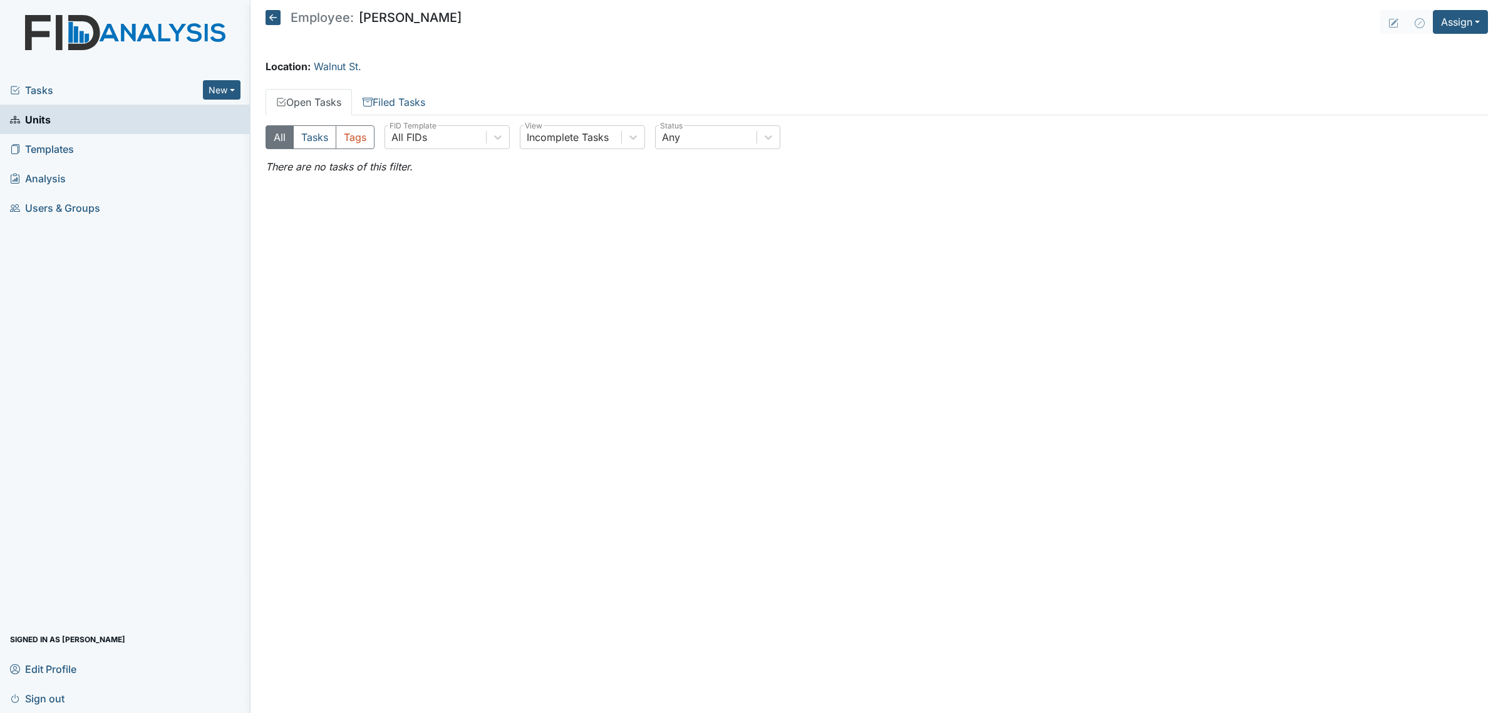
click at [381, 85] on main "Employee: [PERSON_NAME] Assign Assign Form Assign Inspection Assign Document As…" at bounding box center [876, 356] width 1252 height 713
click at [381, 94] on link "Filed Tasks" at bounding box center [394, 102] width 84 height 26
click at [306, 102] on link "Open Tasks" at bounding box center [309, 102] width 86 height 26
click at [273, 21] on icon at bounding box center [273, 17] width 15 height 15
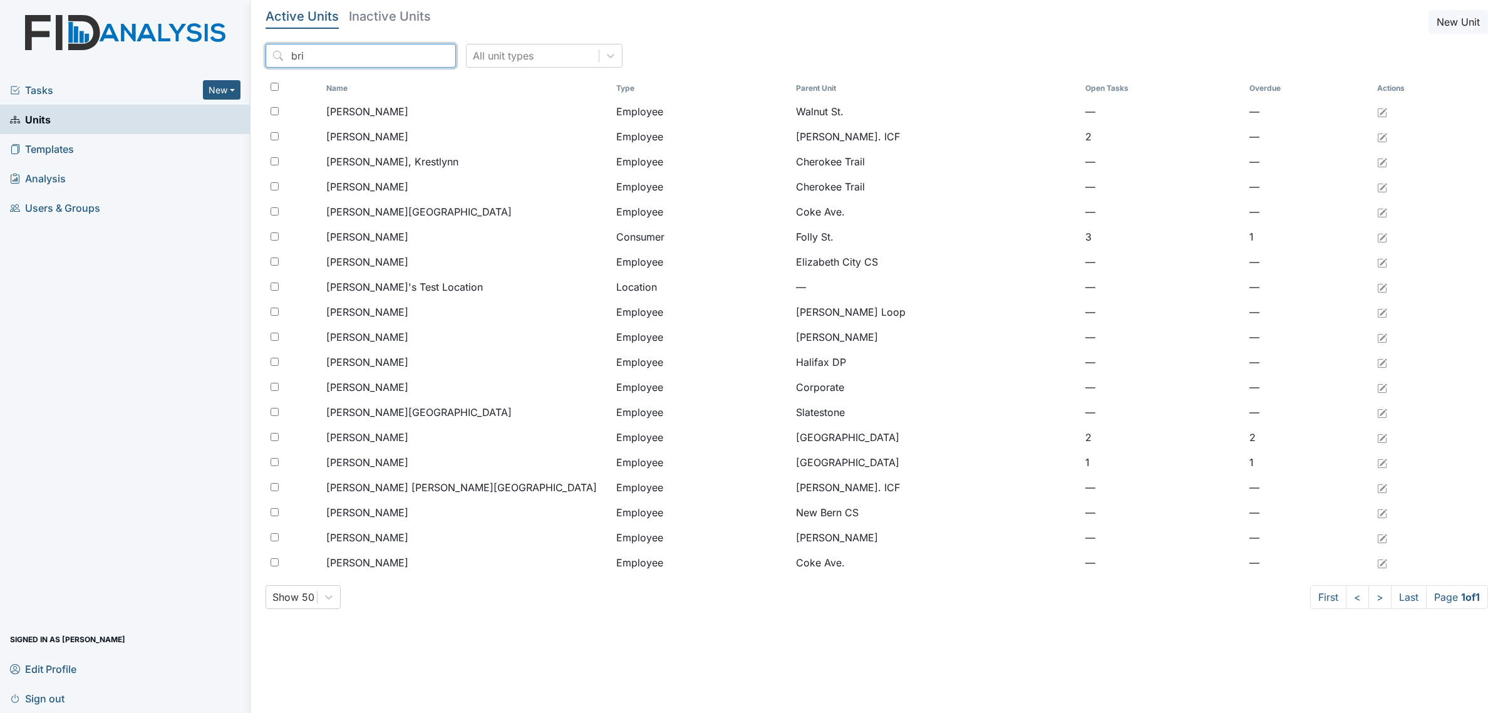
click at [349, 55] on input "bri" at bounding box center [361, 56] width 190 height 24
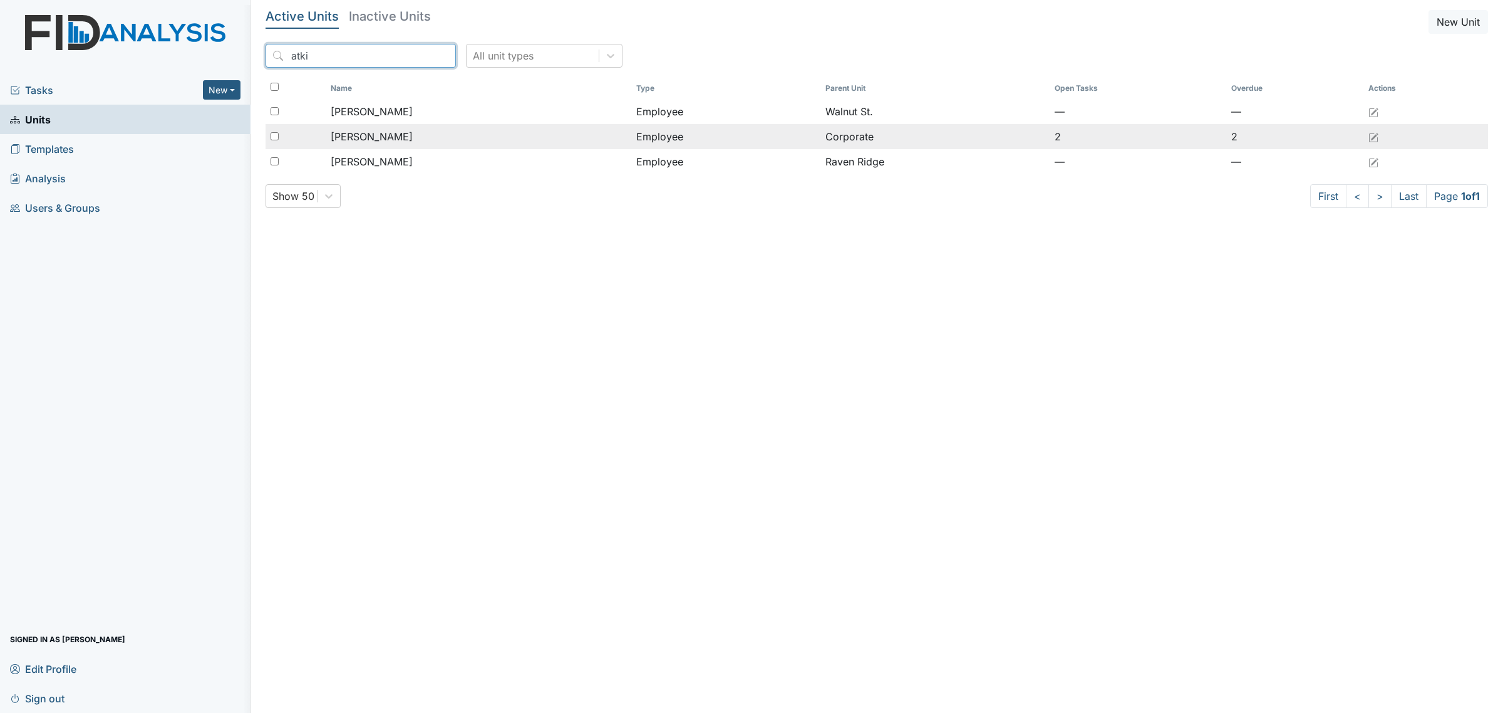
type input "atki"
click at [427, 138] on div "[PERSON_NAME]" at bounding box center [479, 136] width 296 height 15
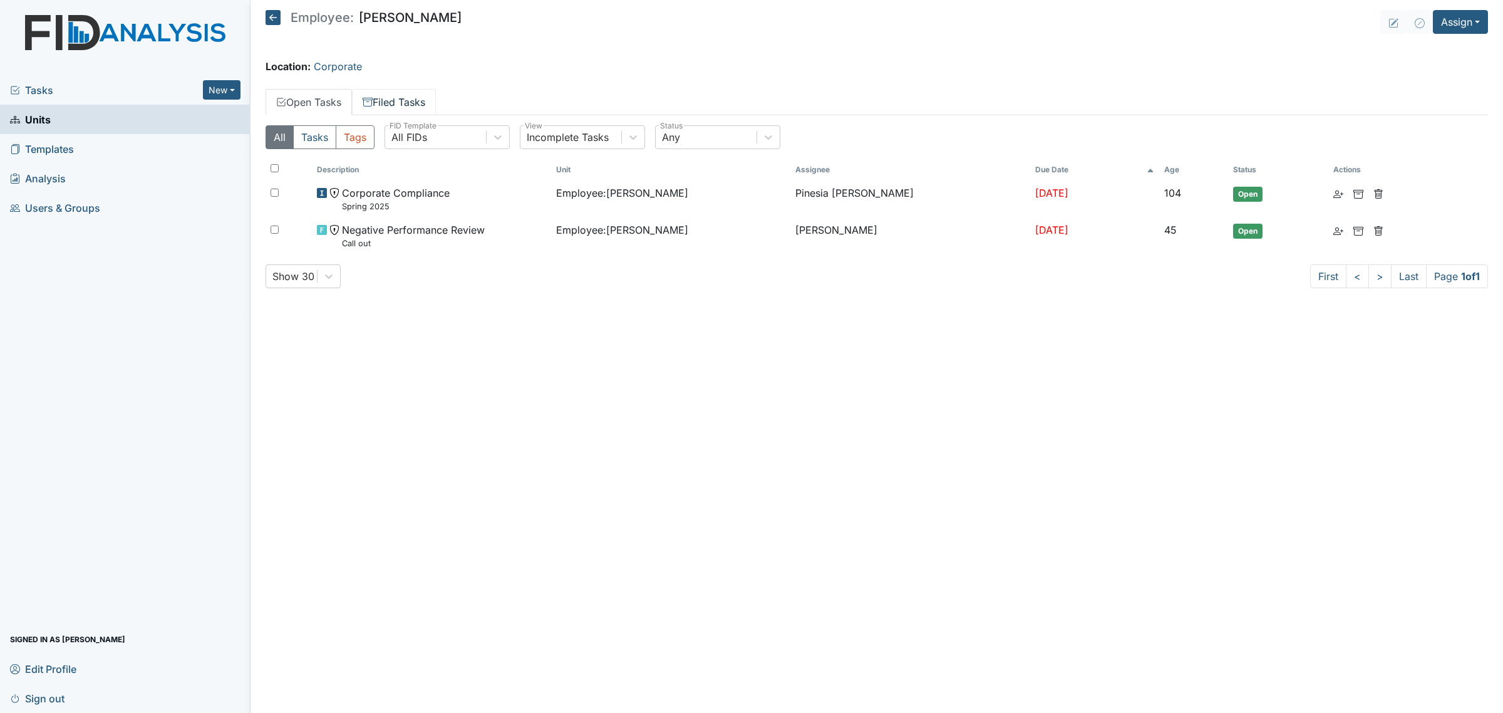
click at [421, 114] on link "Filed Tasks" at bounding box center [394, 102] width 84 height 26
